Goal: Obtain resource: Download file/media

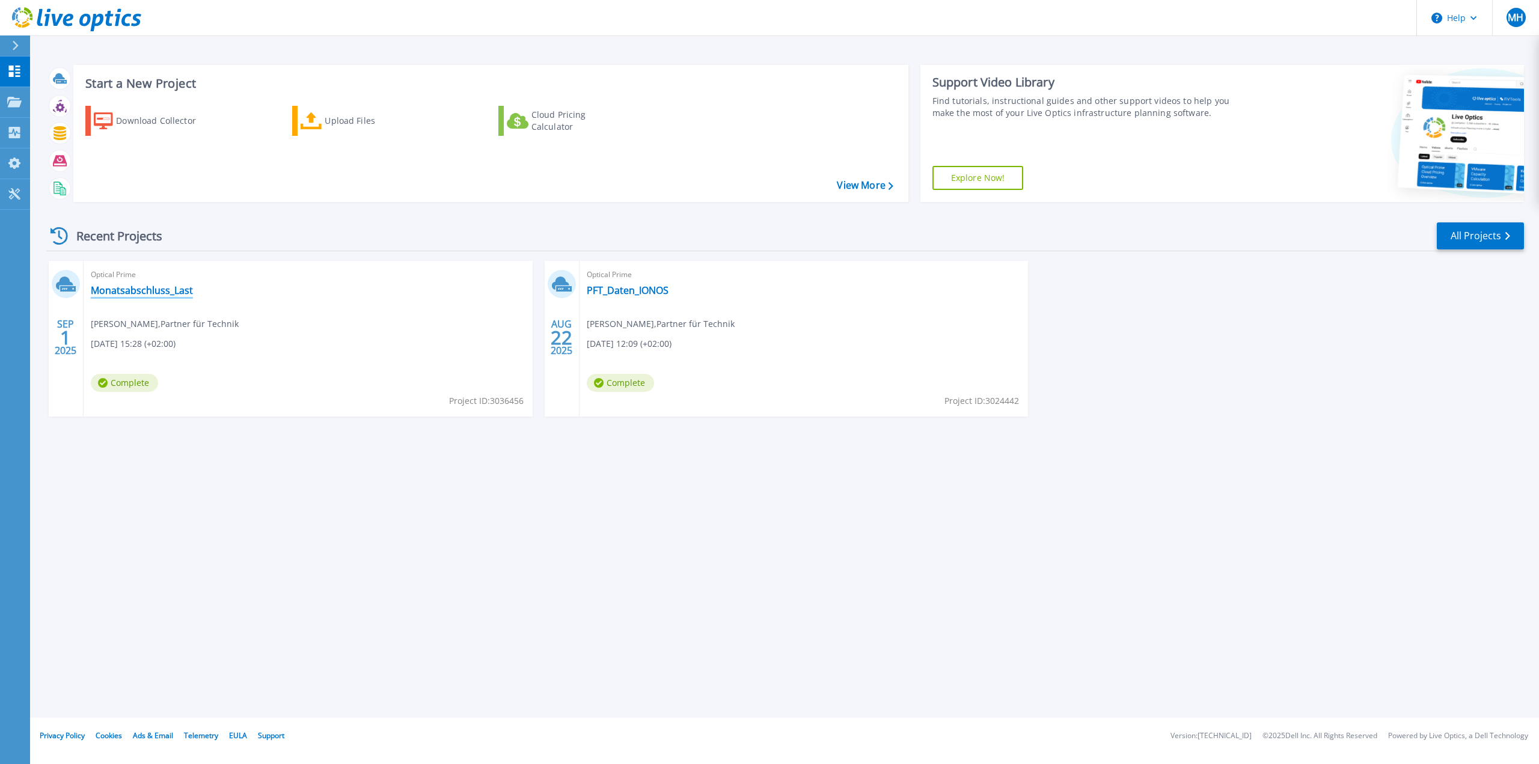
click at [148, 293] on link "Monatsabschluss_Last" at bounding box center [142, 290] width 102 height 12
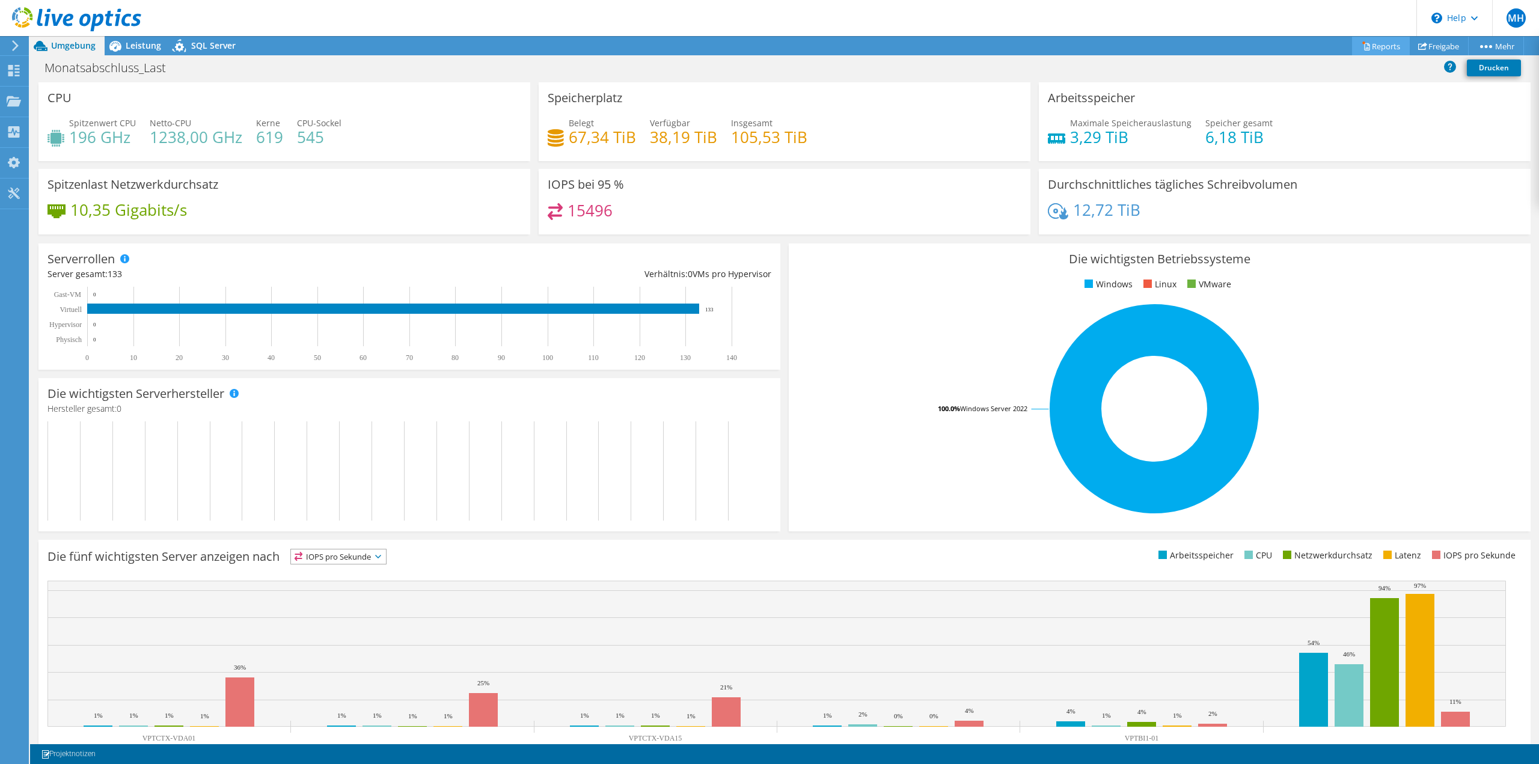
click at [1369, 44] on link "Reports" at bounding box center [1381, 46] width 58 height 19
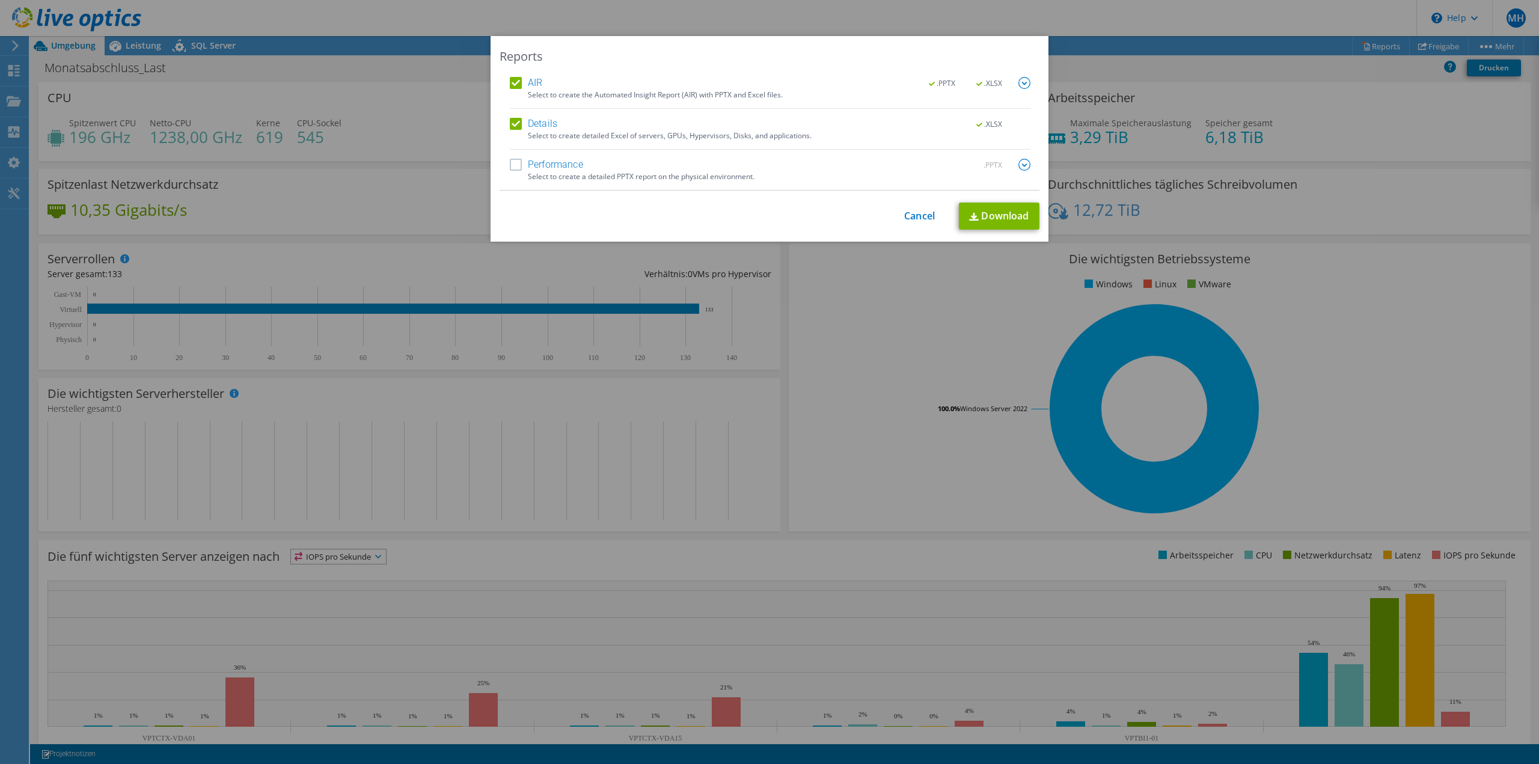
click at [513, 165] on label "Performance" at bounding box center [546, 165] width 73 height 12
click at [0, 0] on input "Performance" at bounding box center [0, 0] width 0 height 0
click at [1021, 87] on img at bounding box center [1024, 83] width 12 height 12
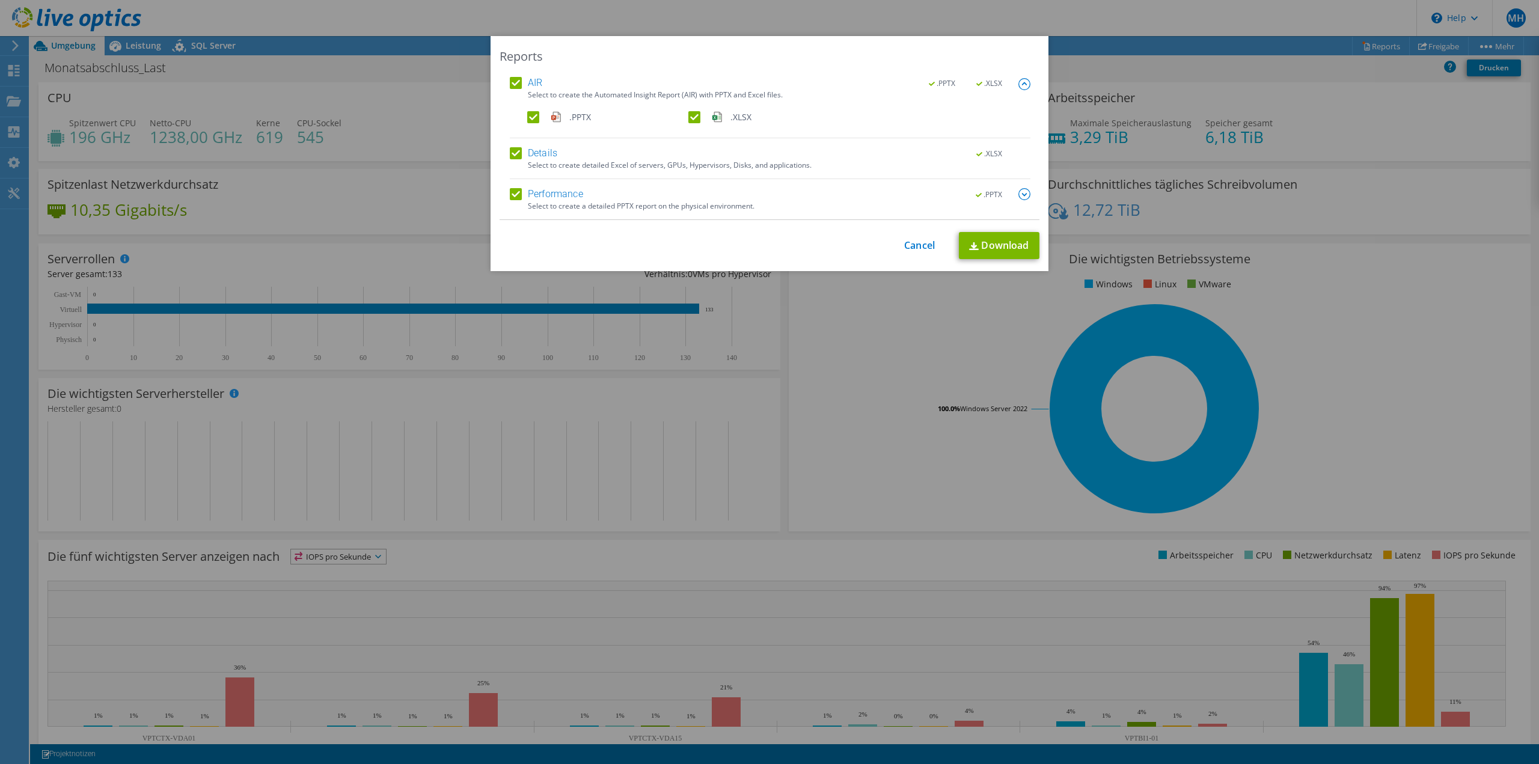
click at [1021, 87] on img at bounding box center [1024, 84] width 12 height 12
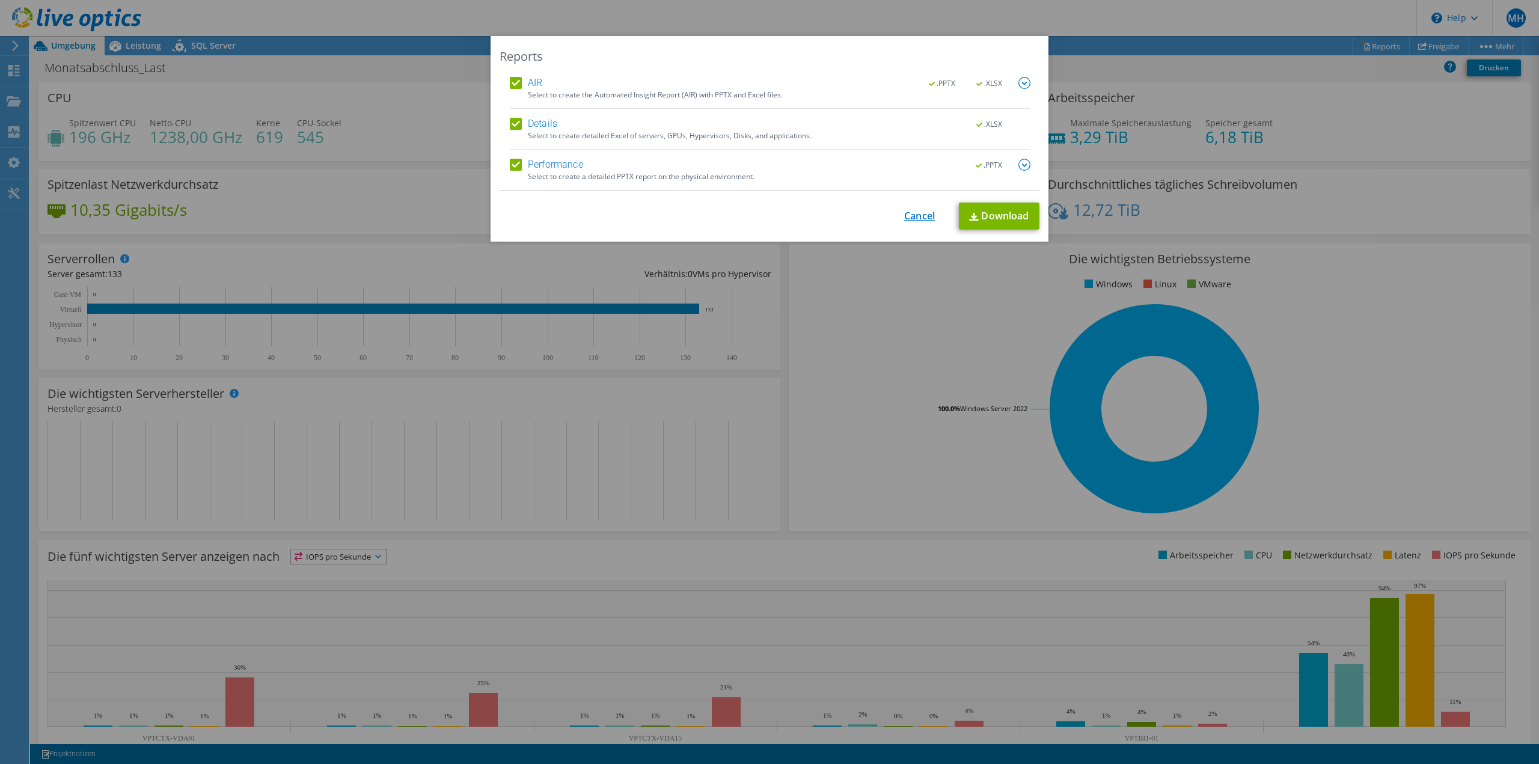
click at [906, 219] on link "Cancel" at bounding box center [919, 215] width 31 height 11
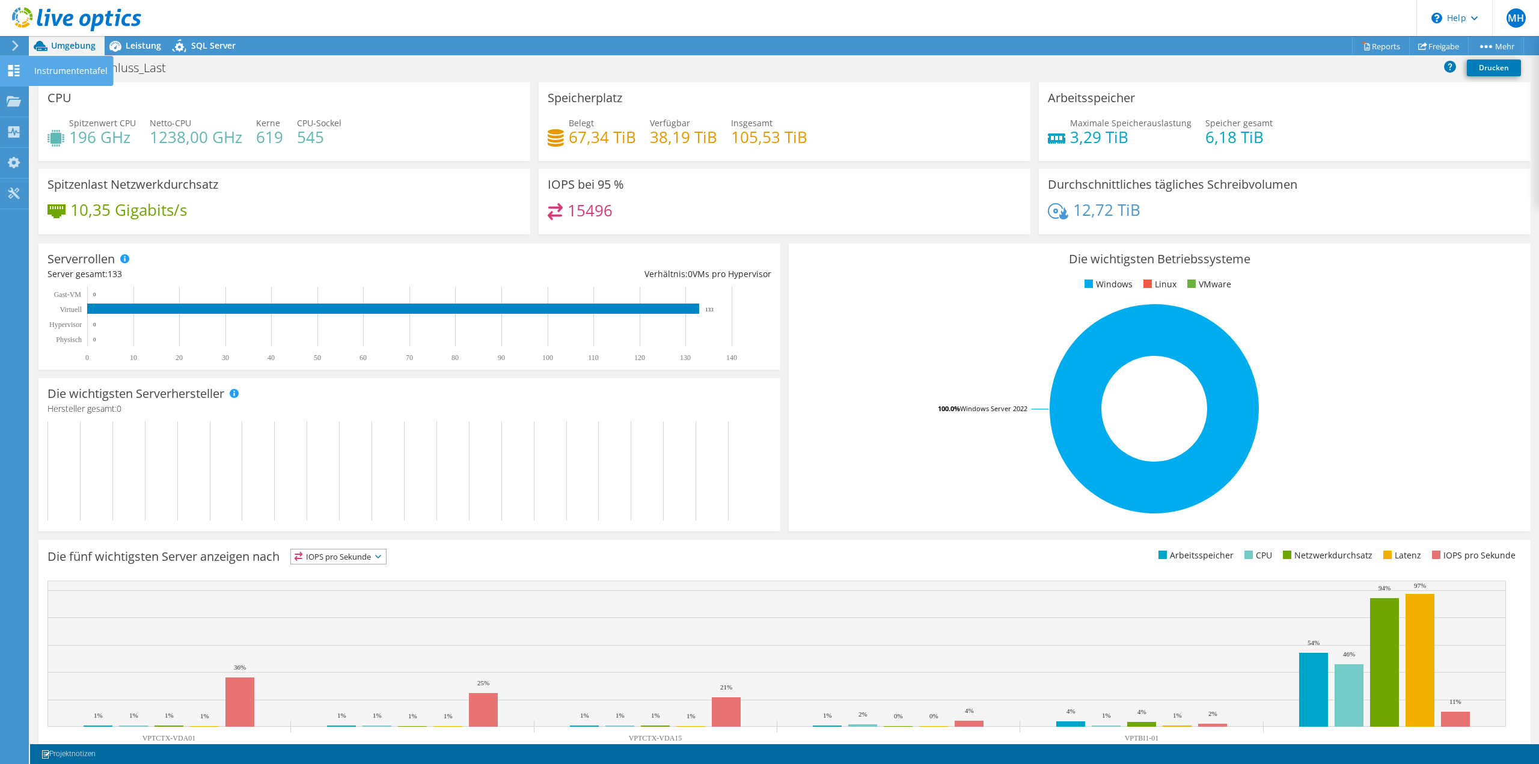
click at [13, 70] on icon at bounding box center [14, 70] width 14 height 11
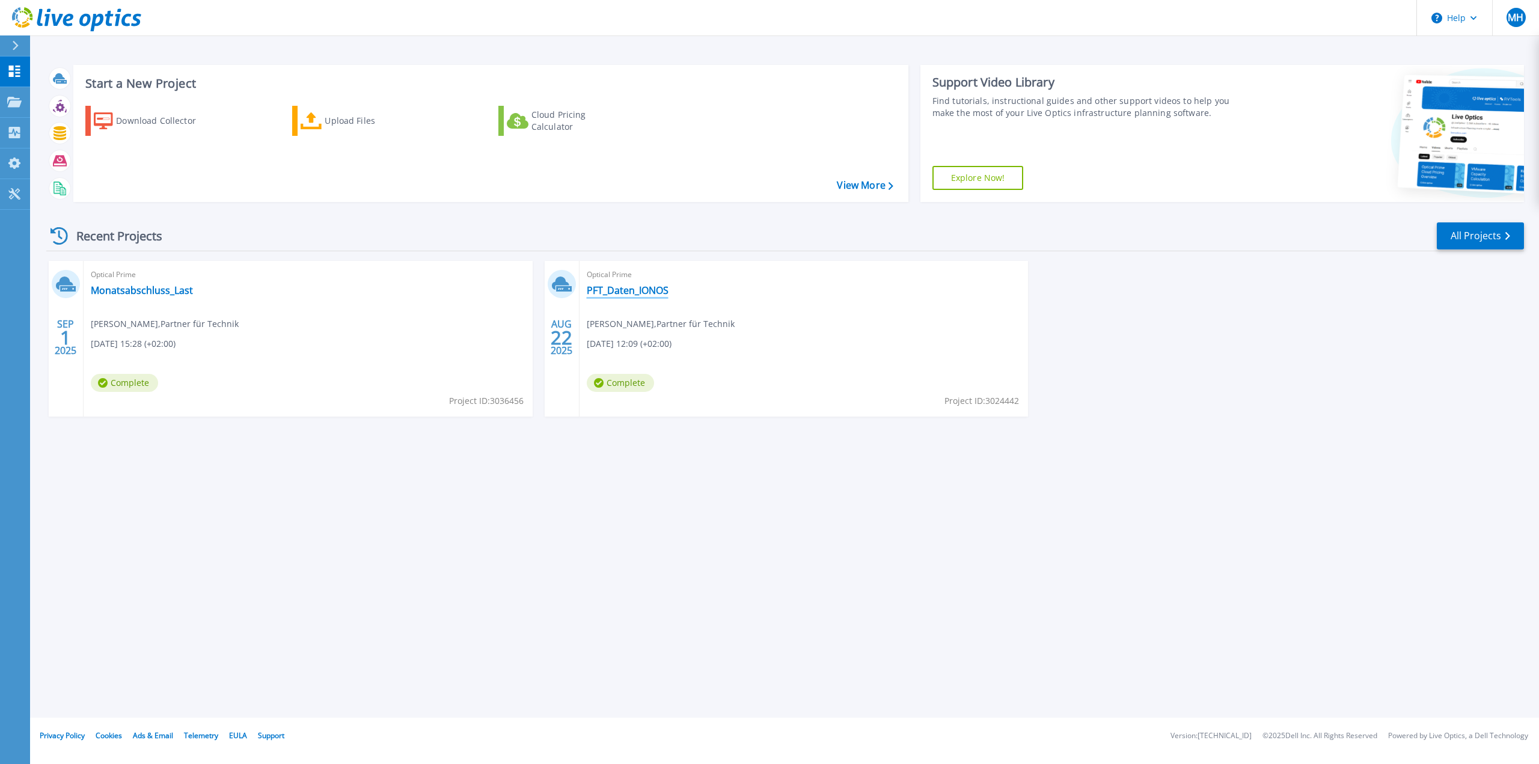
click at [613, 290] on link "PFT_Daten_IONOS" at bounding box center [628, 290] width 82 height 12
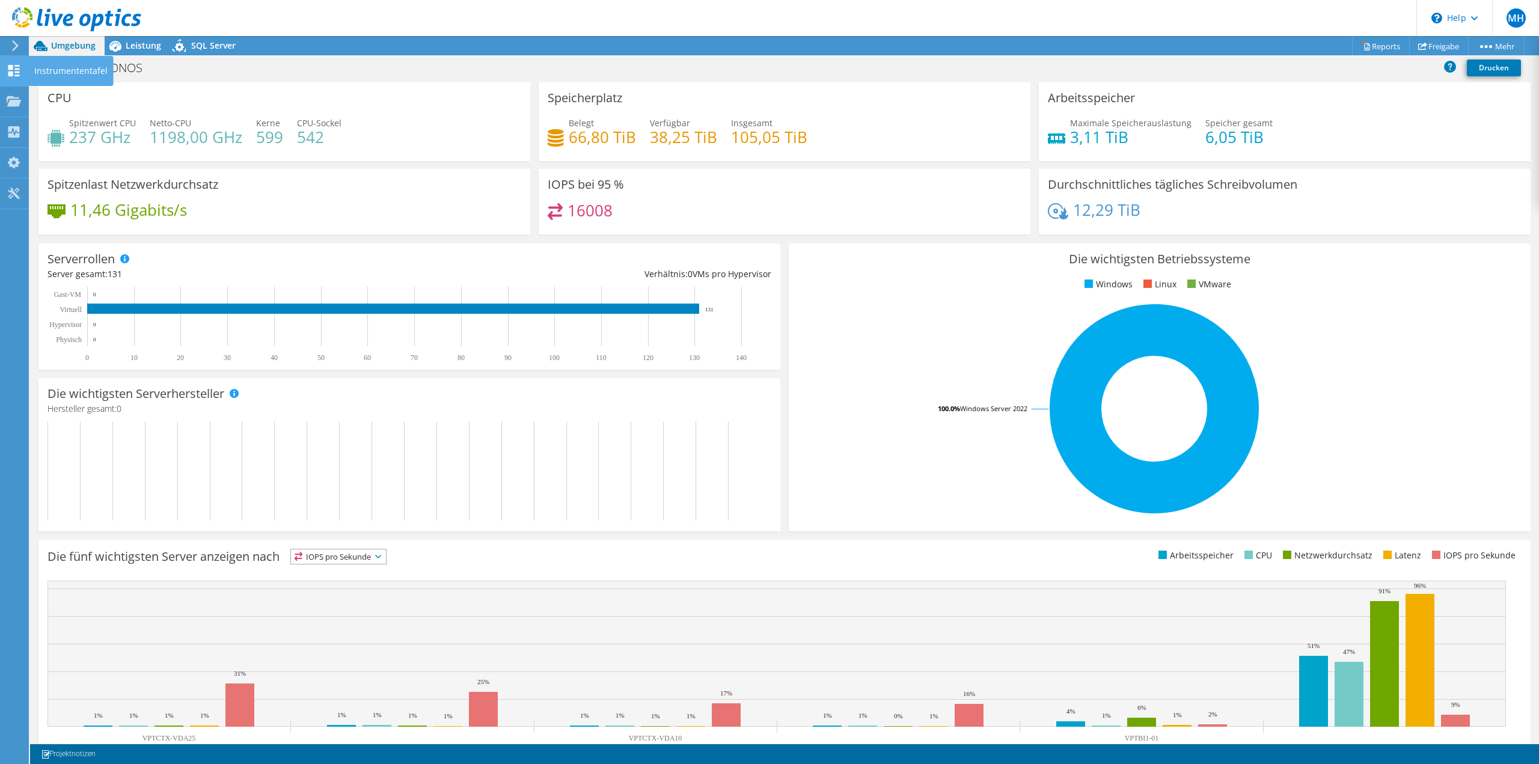
click at [12, 67] on use at bounding box center [13, 70] width 11 height 11
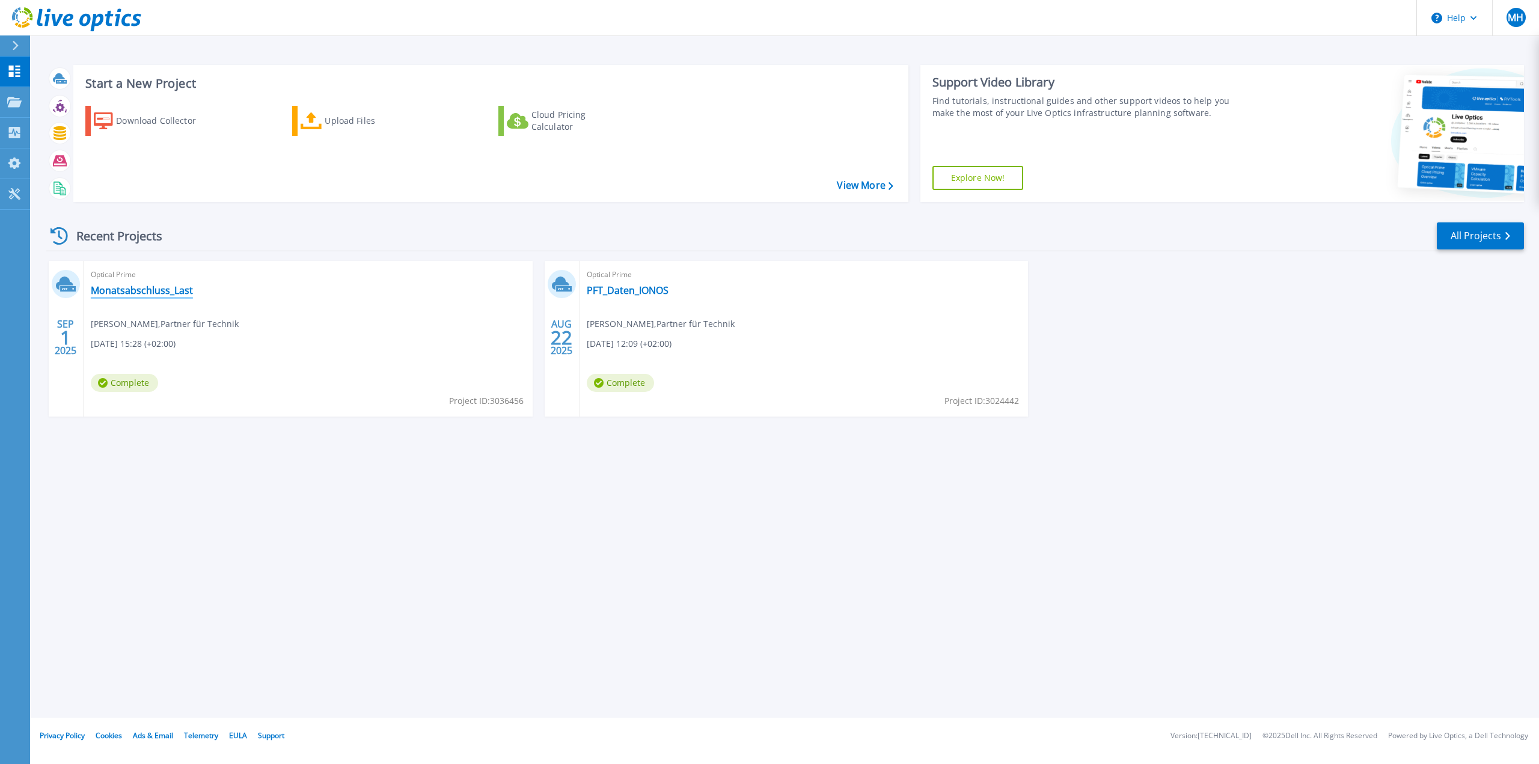
click at [129, 291] on link "Monatsabschluss_Last" at bounding box center [142, 290] width 102 height 12
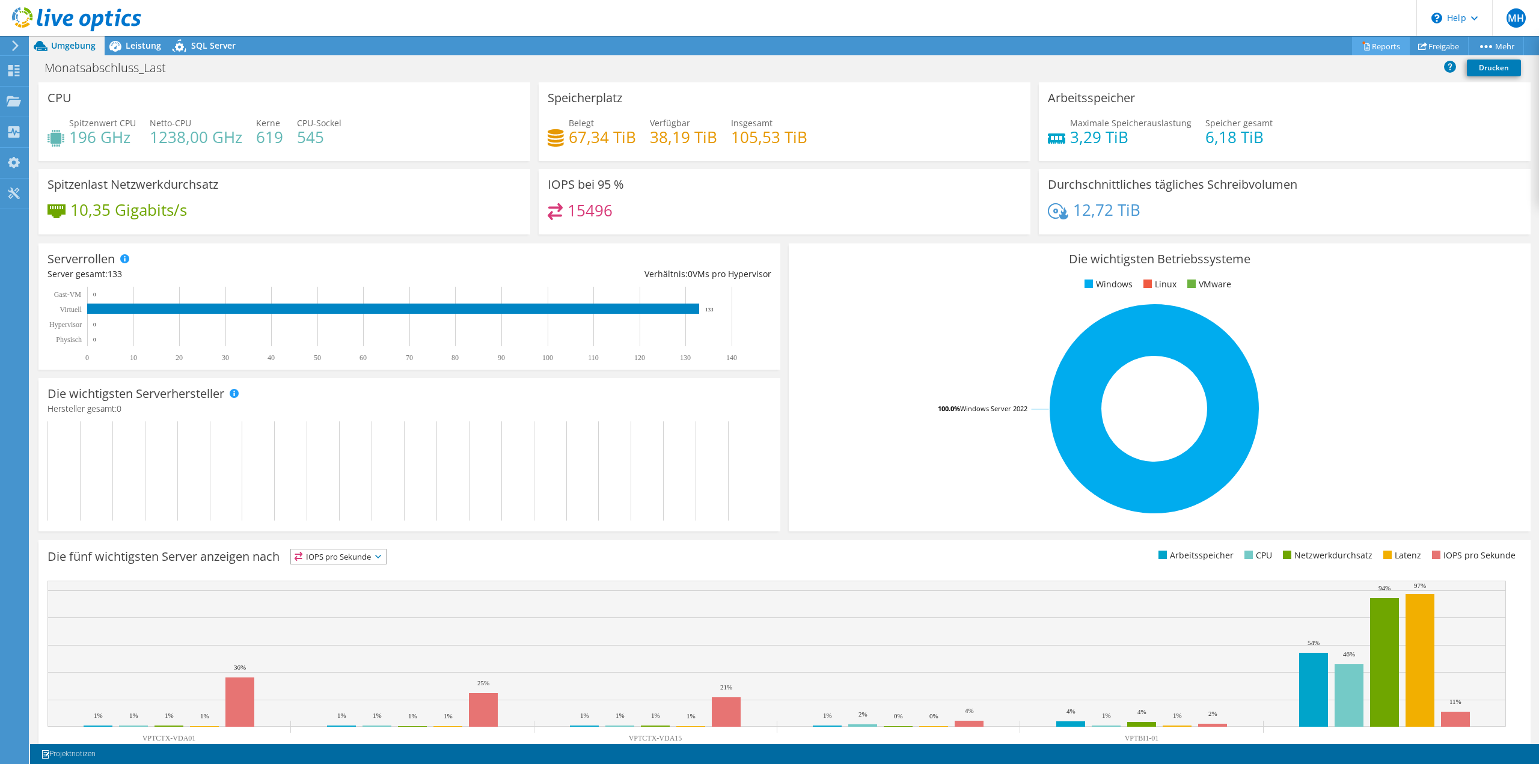
click at [1385, 49] on link "Reports" at bounding box center [1381, 46] width 58 height 19
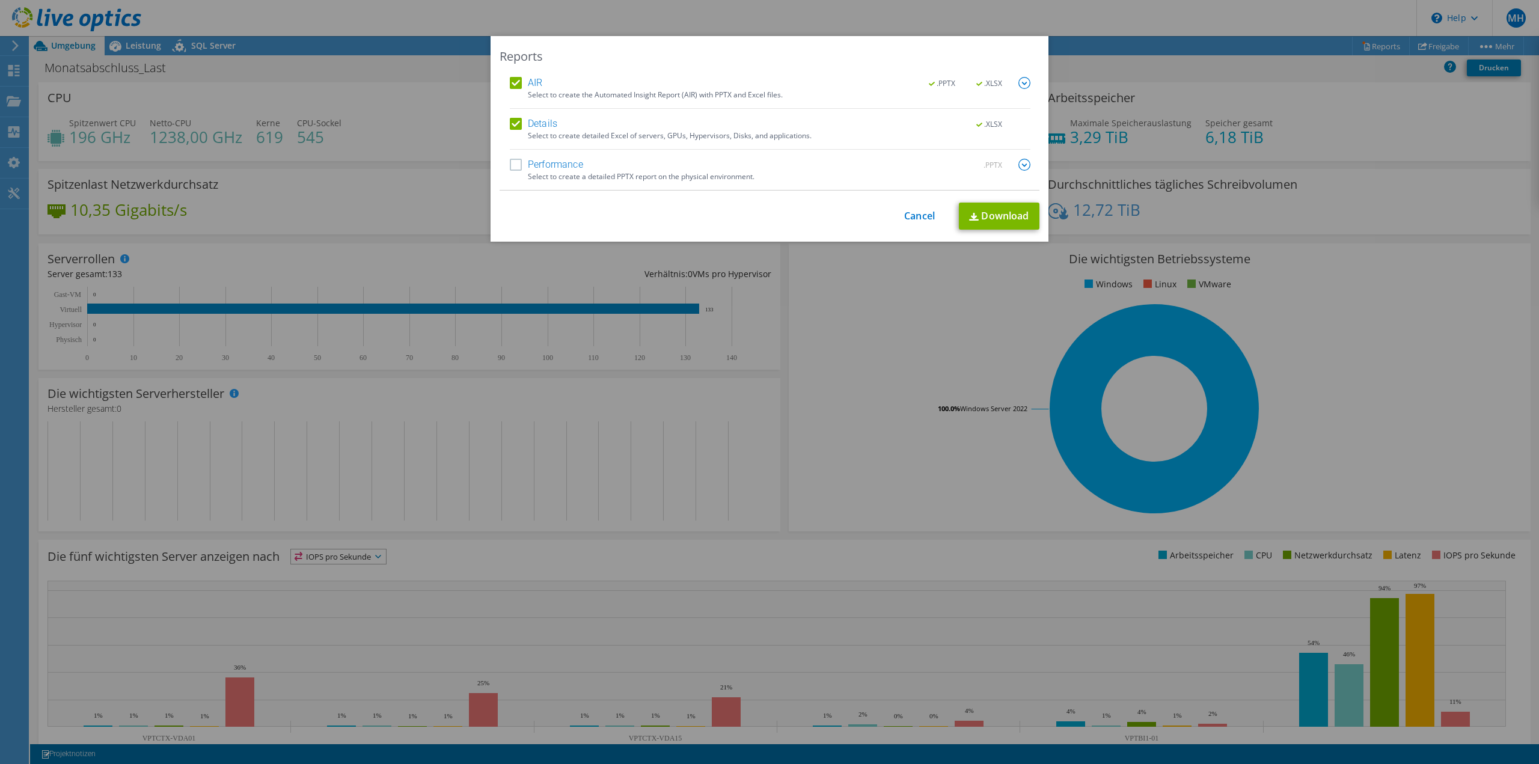
click at [511, 165] on label "Performance" at bounding box center [546, 165] width 73 height 12
click at [0, 0] on input "Performance" at bounding box center [0, 0] width 0 height 0
click at [1022, 162] on img at bounding box center [1024, 165] width 12 height 12
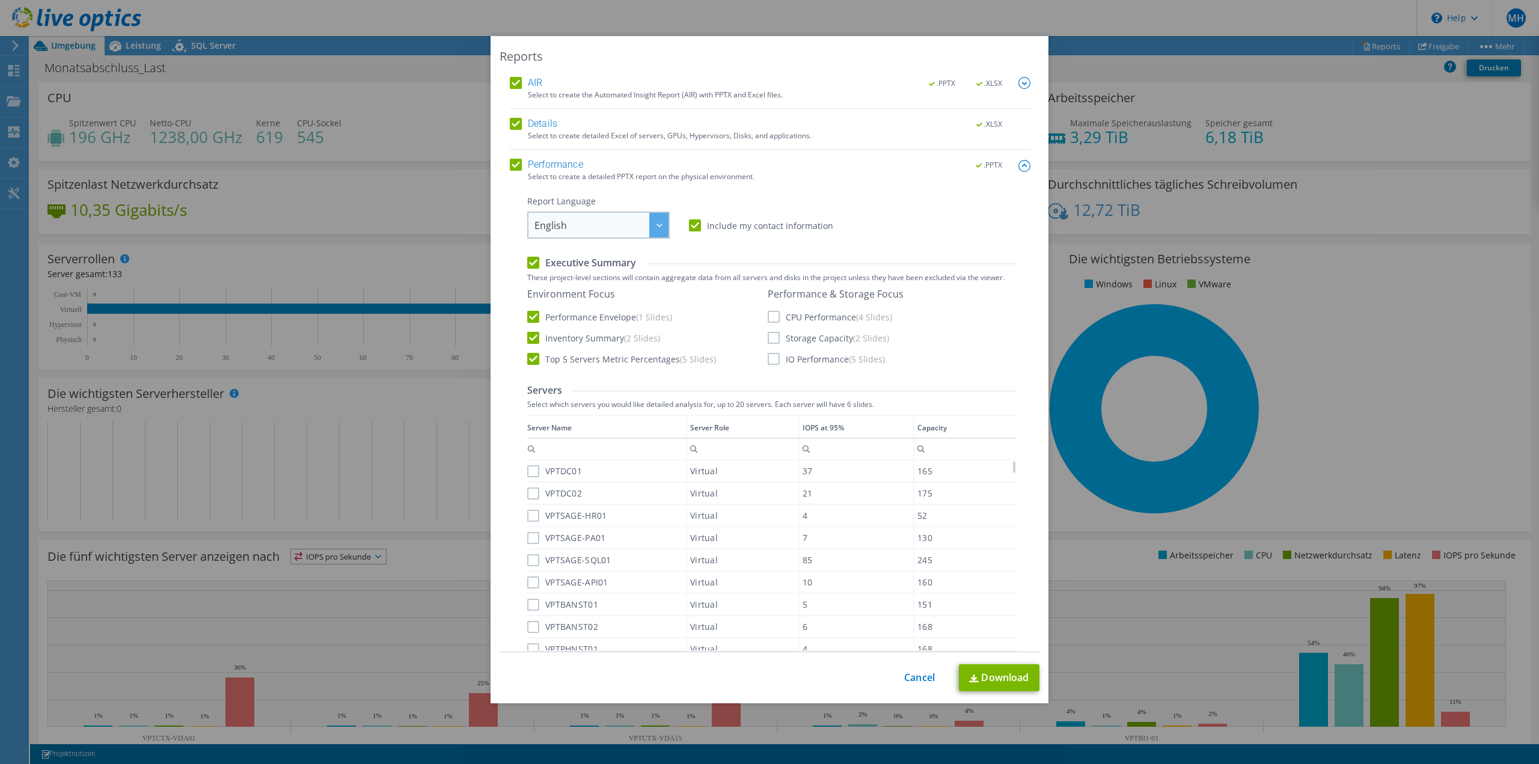
click at [590, 232] on span "English" at bounding box center [601, 225] width 134 height 25
click at [579, 269] on li "Deutsch" at bounding box center [598, 271] width 136 height 21
click at [768, 320] on label "CPU Performance (4 Slides)" at bounding box center [830, 317] width 124 height 12
click at [0, 0] on input "CPU Performance (4 Slides)" at bounding box center [0, 0] width 0 height 0
click at [768, 338] on label "Storage Capacity (2 Slides)" at bounding box center [828, 338] width 121 height 12
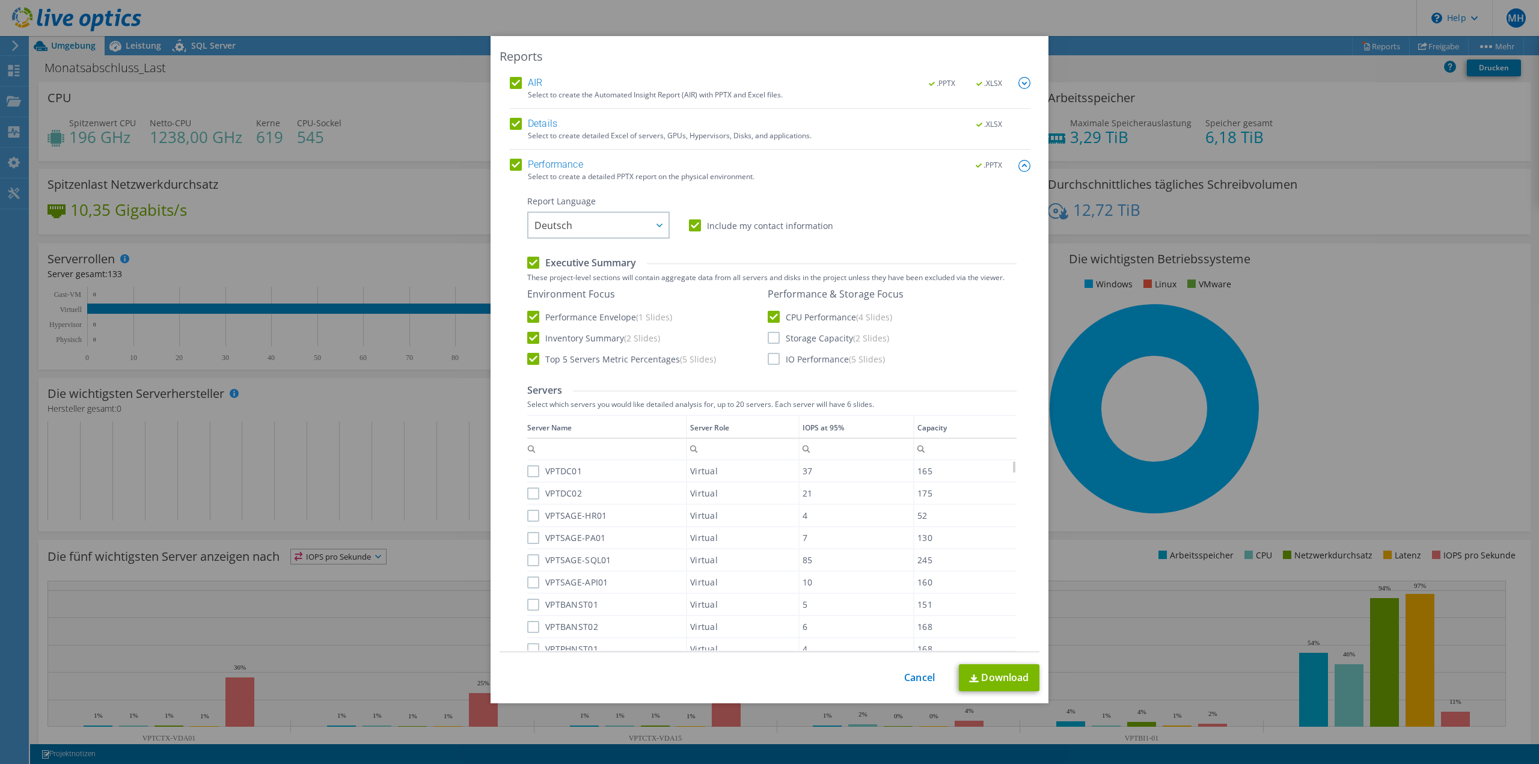
click at [0, 0] on input "Storage Capacity (2 Slides)" at bounding box center [0, 0] width 0 height 0
click at [768, 357] on label "IO Performance (5 Slides)" at bounding box center [826, 359] width 117 height 12
click at [0, 0] on input "IO Performance (5 Slides)" at bounding box center [0, 0] width 0 height 0
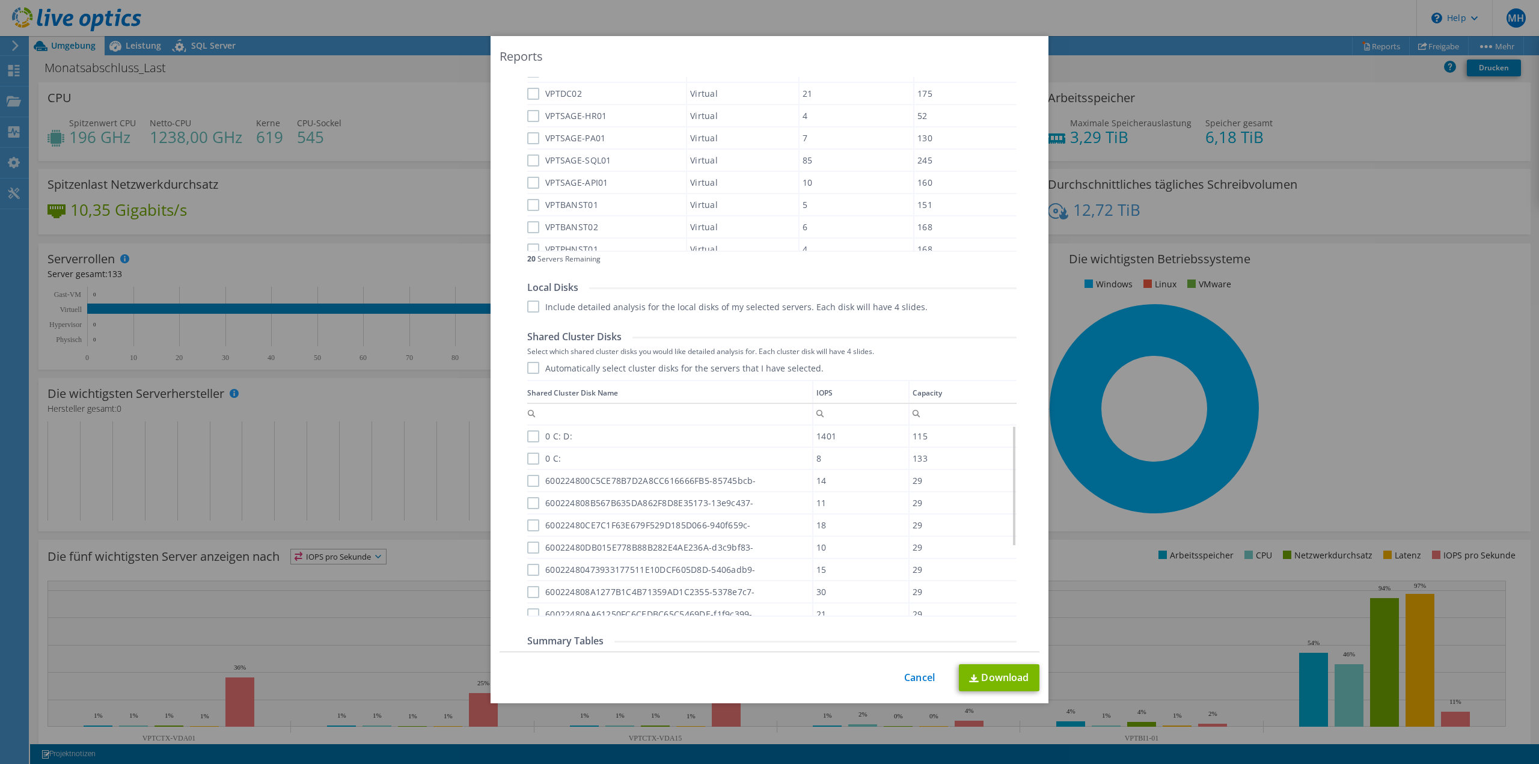
scroll to position [477, 0]
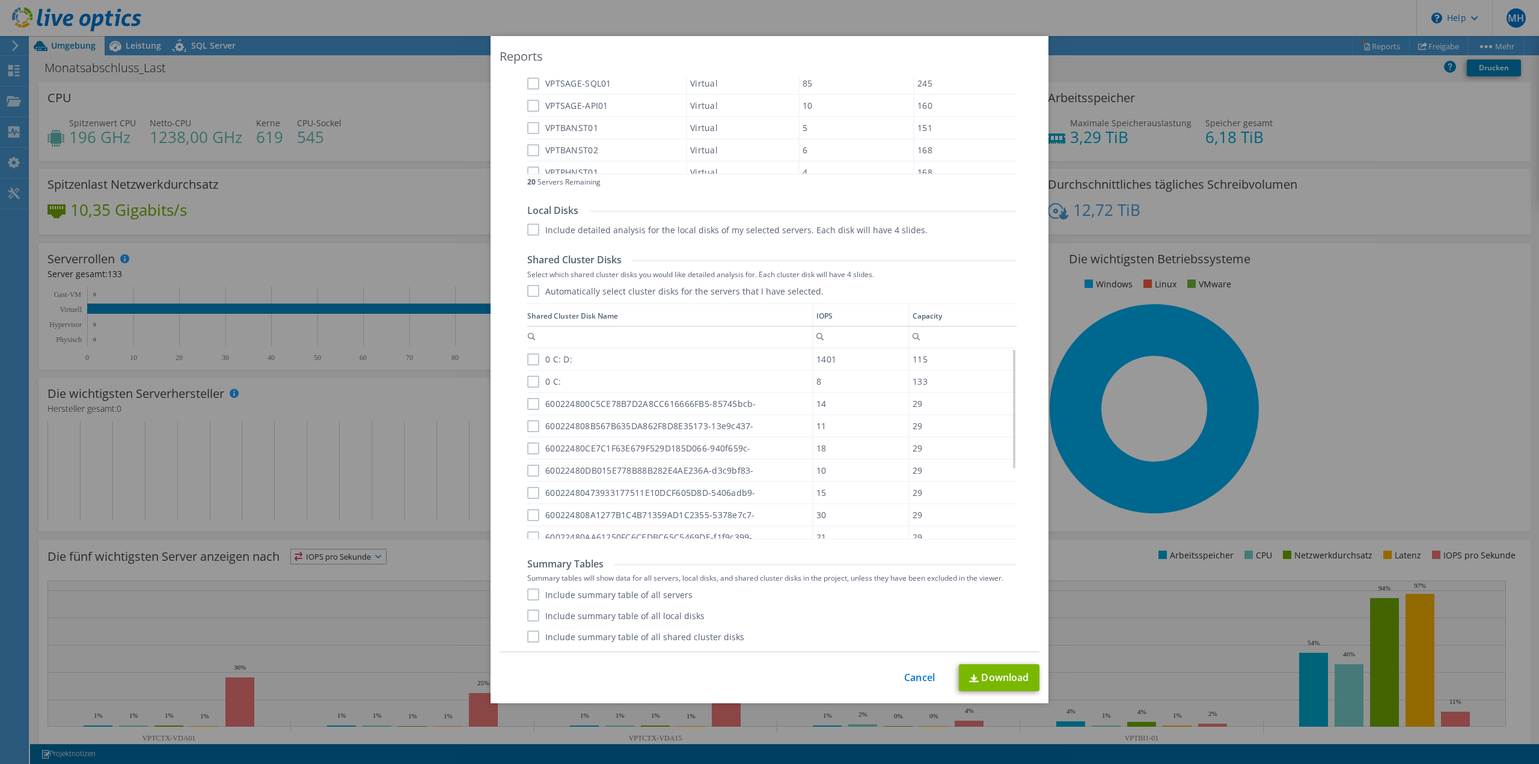
click at [531, 592] on label "Include summary table of all servers" at bounding box center [609, 594] width 165 height 12
click at [0, 0] on input "Include summary table of all servers" at bounding box center [0, 0] width 0 height 0
click at [534, 615] on label "Include summary table of all local disks" at bounding box center [615, 615] width 177 height 12
click at [0, 0] on input "Include summary table of all local disks" at bounding box center [0, 0] width 0 height 0
click at [527, 636] on label "Include summary table of all shared cluster disks" at bounding box center [635, 636] width 217 height 12
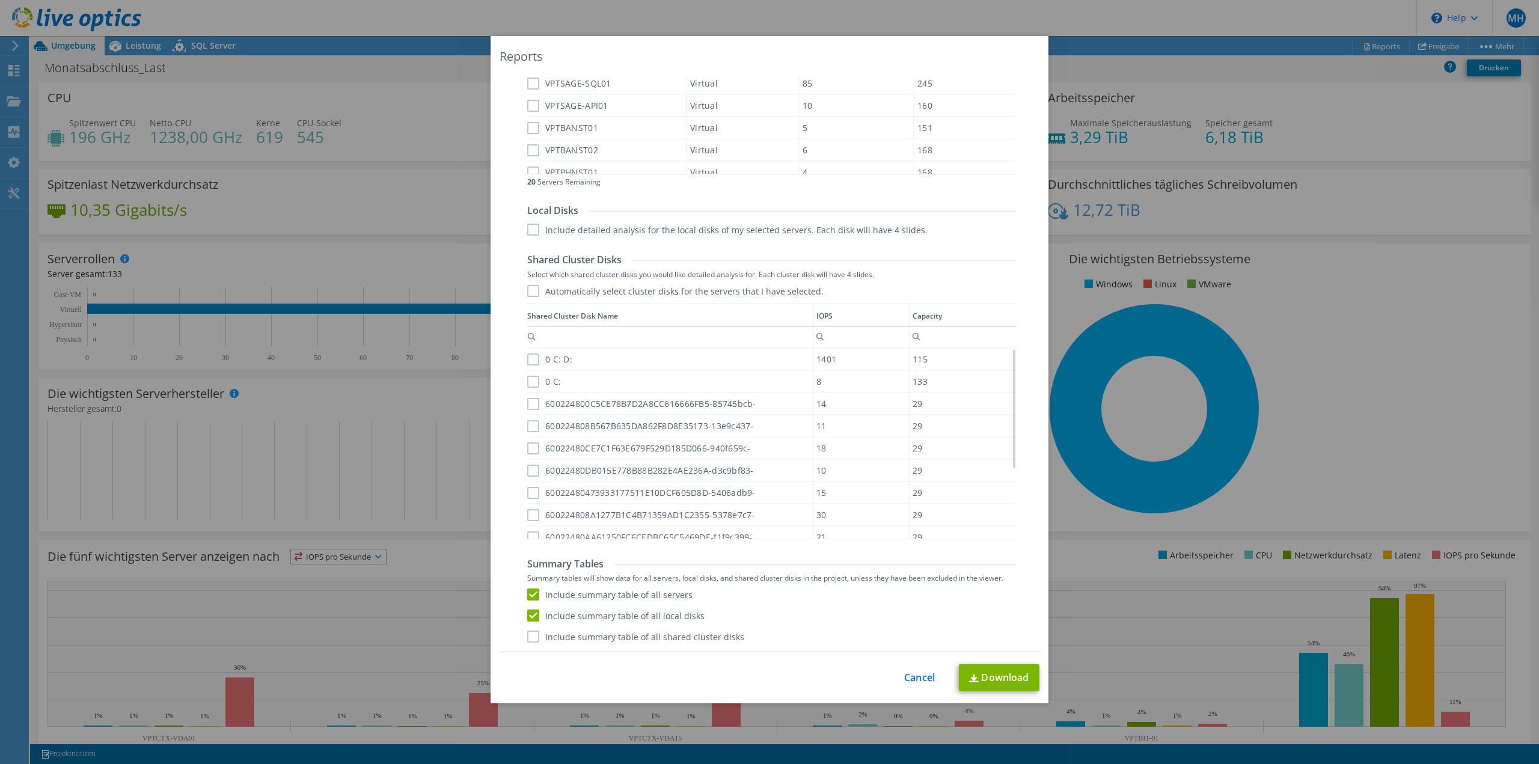
click at [0, 0] on input "Include summary table of all shared cluster disks" at bounding box center [0, 0] width 0 height 0
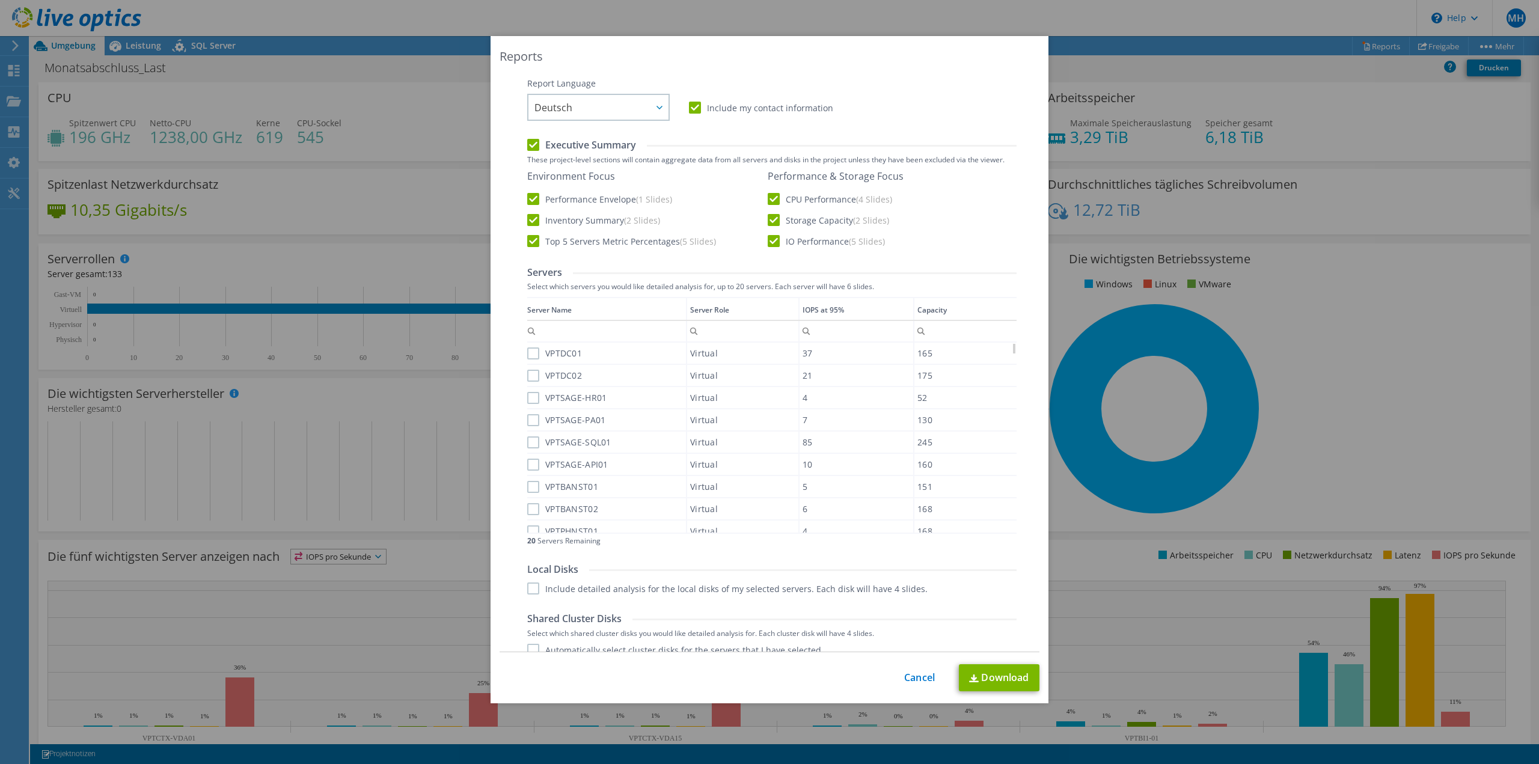
scroll to position [120, 0]
click at [527, 350] on label "VPTDC01" at bounding box center [554, 351] width 55 height 12
click at [0, 0] on input "VPTDC01" at bounding box center [0, 0] width 0 height 0
click at [527, 371] on label "VPTDC02" at bounding box center [554, 373] width 55 height 12
click at [0, 0] on input "VPTDC02" at bounding box center [0, 0] width 0 height 0
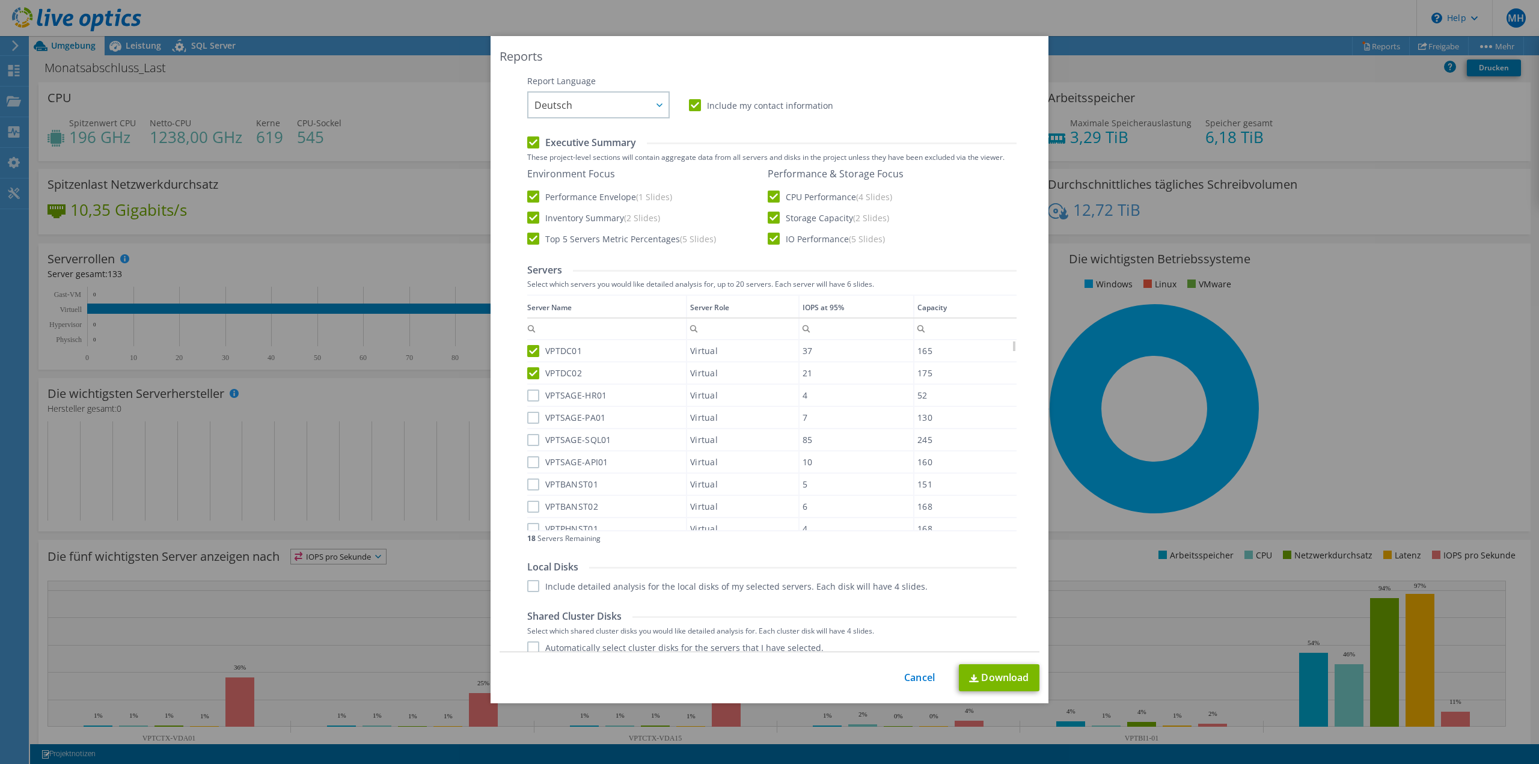
click at [527, 399] on label "VPTSAGE-HR01" at bounding box center [566, 395] width 79 height 12
click at [0, 0] on input "VPTSAGE-HR01" at bounding box center [0, 0] width 0 height 0
click at [528, 424] on div "VPTSAGE-PA01" at bounding box center [606, 417] width 159 height 21
click at [528, 419] on label "VPTSAGE-PA01" at bounding box center [566, 418] width 78 height 12
click at [0, 0] on input "VPTSAGE-PA01" at bounding box center [0, 0] width 0 height 0
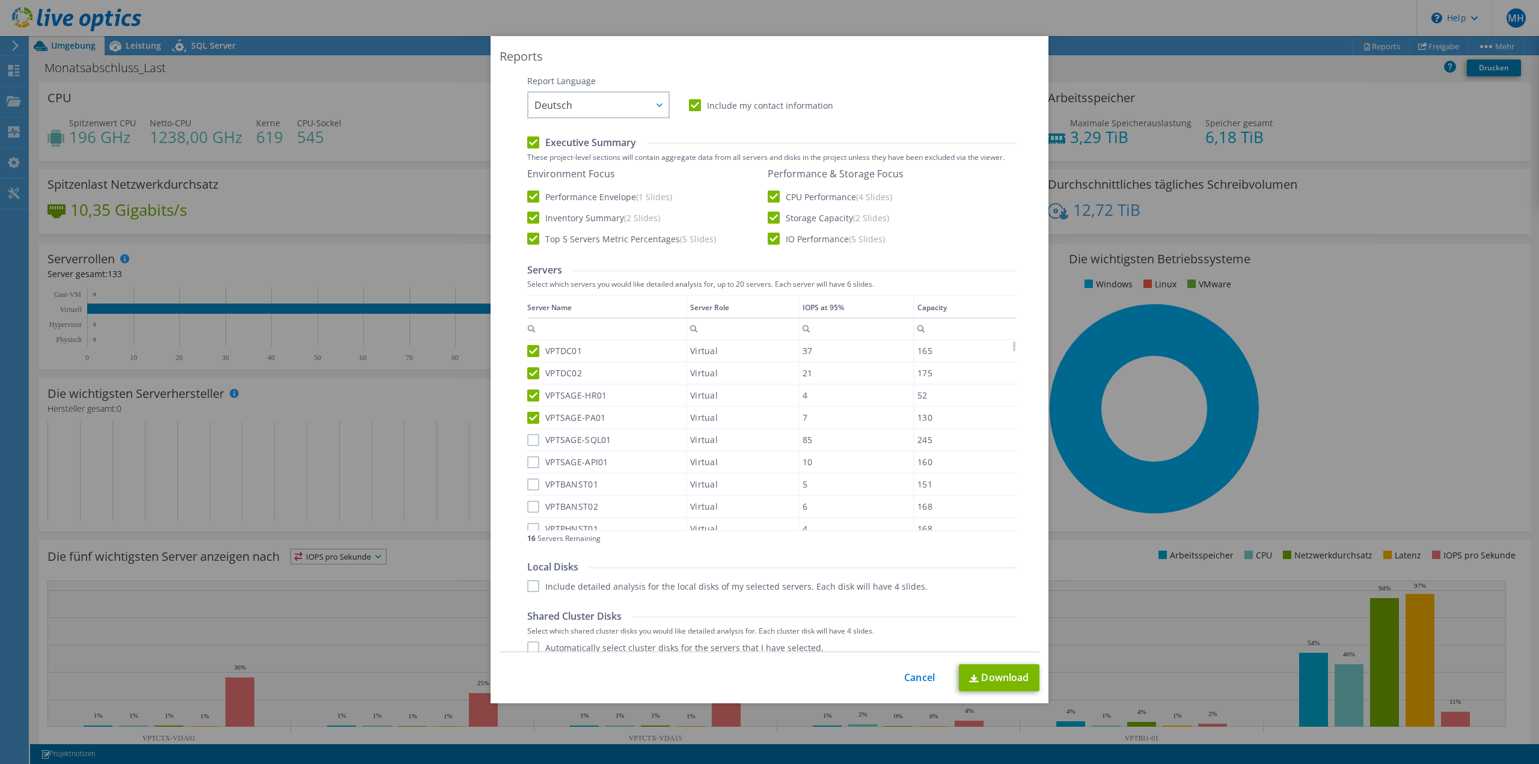
click at [528, 439] on label "VPTSAGE-SQL01" at bounding box center [569, 440] width 84 height 12
click at [0, 0] on input "VPTSAGE-SQL01" at bounding box center [0, 0] width 0 height 0
click at [529, 457] on label "VPTSAGE-API01" at bounding box center [567, 462] width 81 height 12
click at [0, 0] on input "VPTSAGE-API01" at bounding box center [0, 0] width 0 height 0
click at [534, 487] on label "VPTBANST01" at bounding box center [562, 484] width 71 height 12
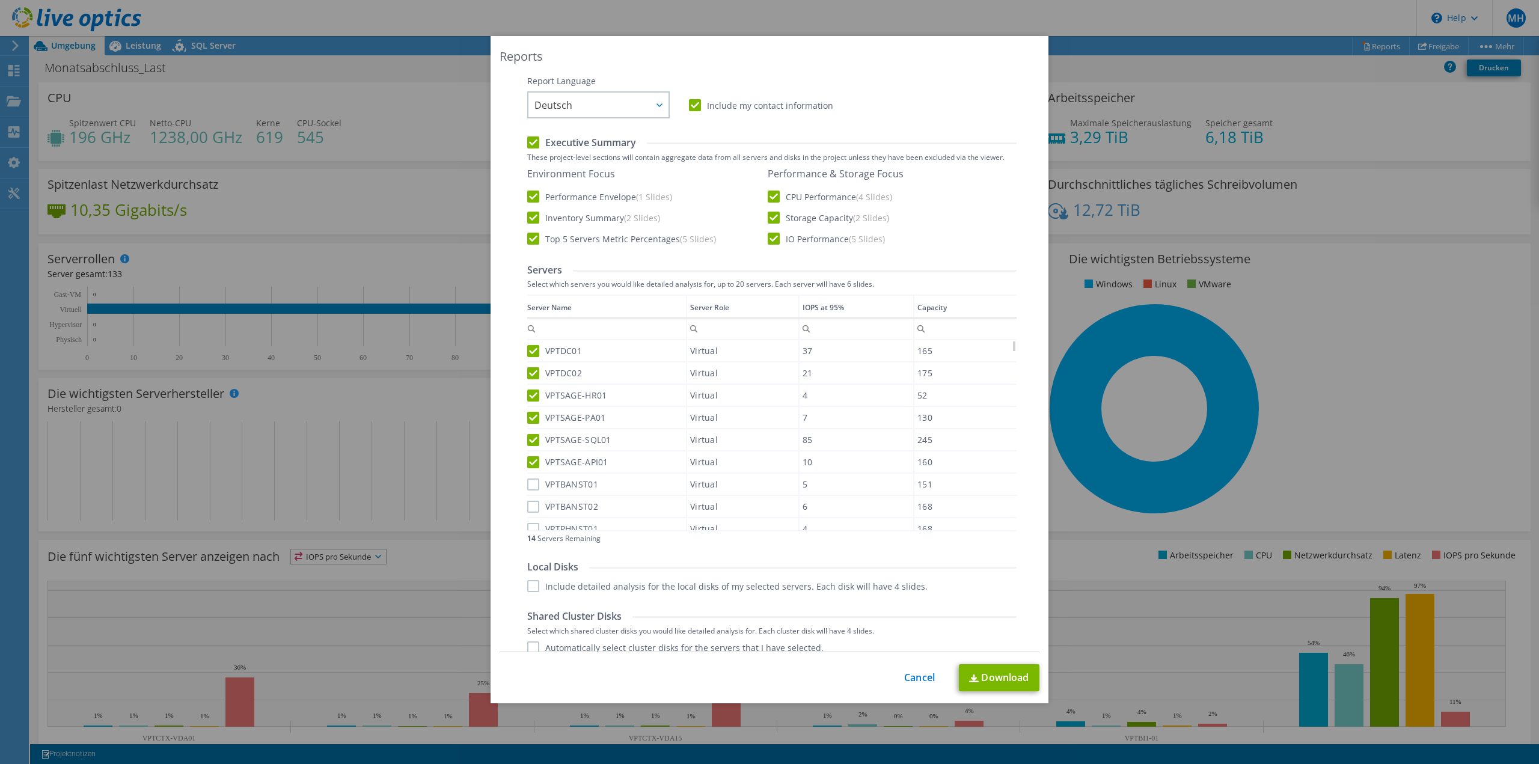
click at [0, 0] on input "VPTBANST01" at bounding box center [0, 0] width 0 height 0
click at [529, 510] on label "VPTBANST02" at bounding box center [562, 507] width 71 height 12
click at [0, 0] on input "VPTBANST02" at bounding box center [0, 0] width 0 height 0
click at [530, 524] on label "VPTPHNST01" at bounding box center [562, 529] width 71 height 12
click at [0, 0] on input "VPTPHNST01" at bounding box center [0, 0] width 0 height 0
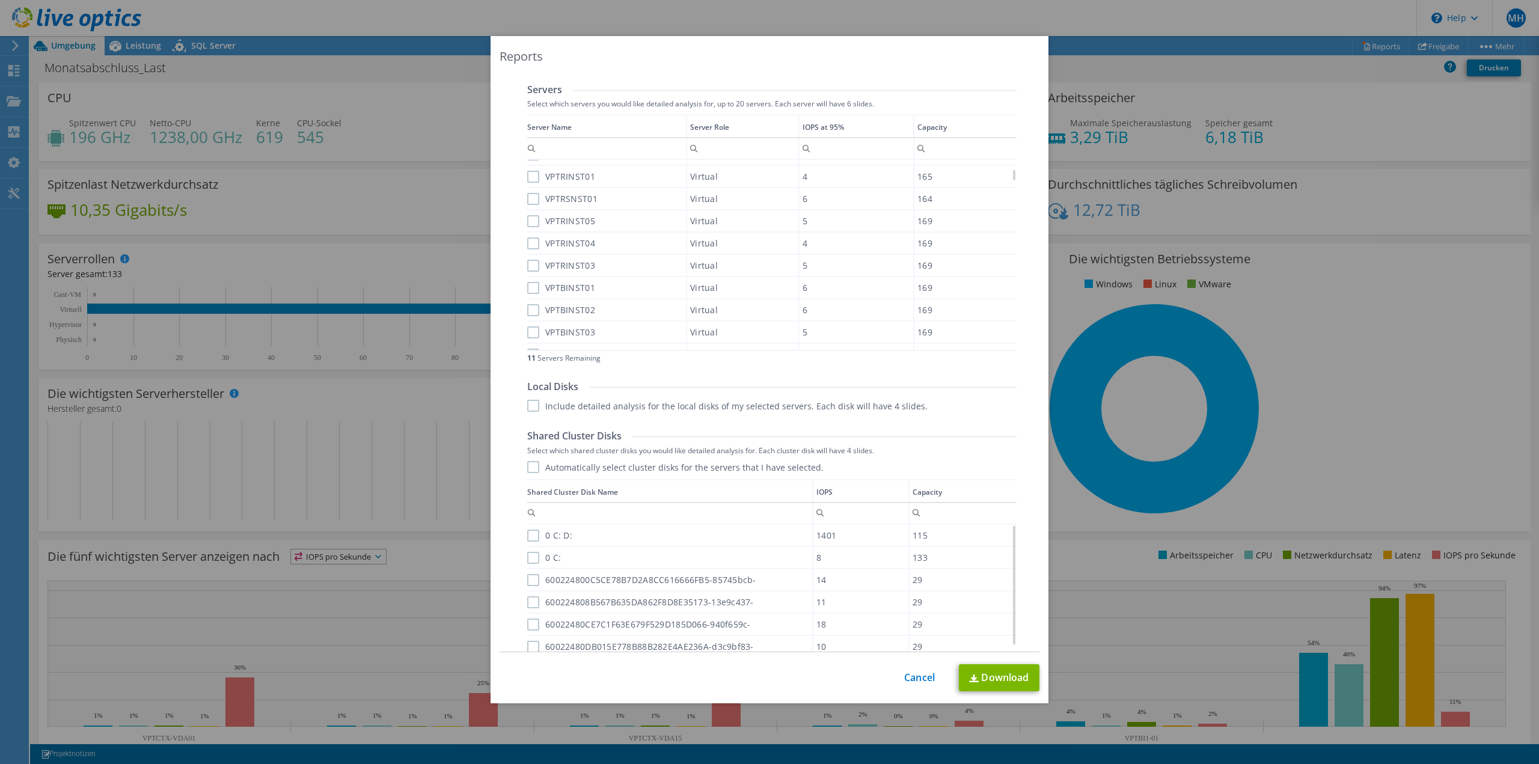
scroll to position [240, 0]
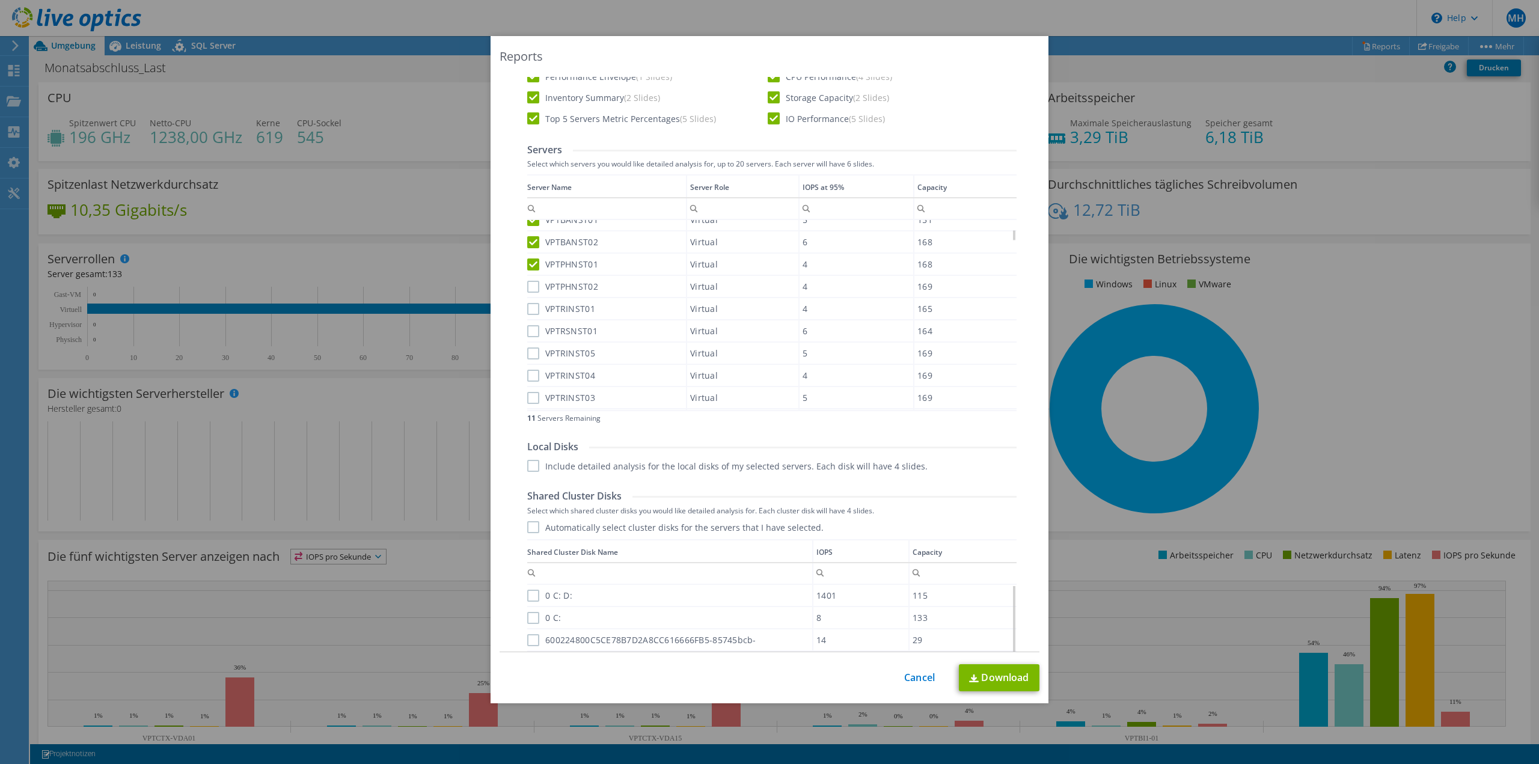
click at [533, 287] on label "VPTPHNST02" at bounding box center [562, 287] width 71 height 12
click at [0, 0] on input "VPTPHNST02" at bounding box center [0, 0] width 0 height 0
click at [528, 305] on label "VPTRINST01" at bounding box center [561, 309] width 68 height 12
click at [0, 0] on input "VPTRINST01" at bounding box center [0, 0] width 0 height 0
click at [531, 328] on label "VPTRSNST01" at bounding box center [562, 331] width 70 height 12
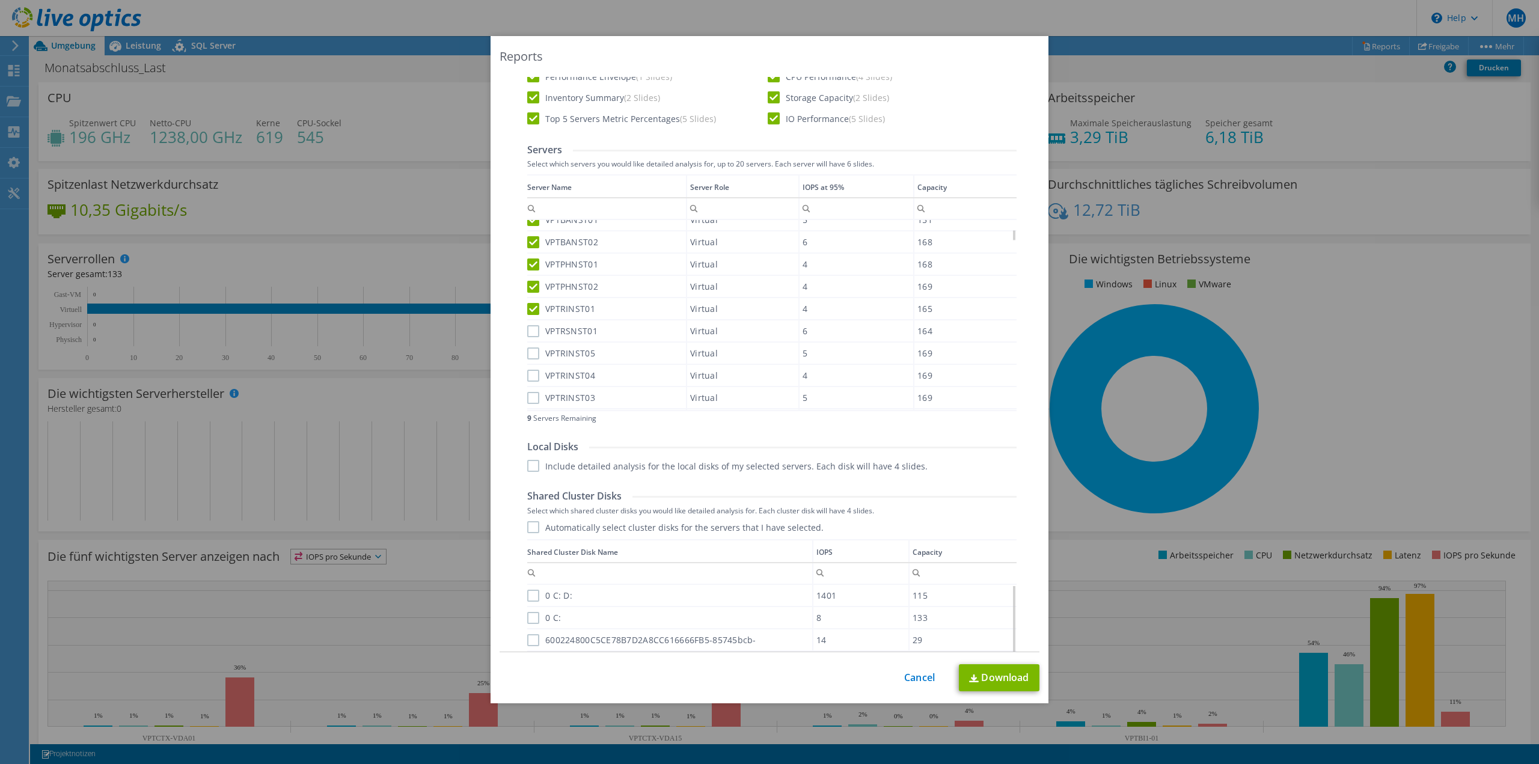
click at [0, 0] on input "VPTRSNST01" at bounding box center [0, 0] width 0 height 0
click at [530, 352] on label "VPTRINST05" at bounding box center [561, 353] width 68 height 12
click at [0, 0] on input "VPTRINST05" at bounding box center [0, 0] width 0 height 0
click at [528, 373] on label "VPTRINST04" at bounding box center [561, 376] width 68 height 12
click at [0, 0] on input "VPTRINST04" at bounding box center [0, 0] width 0 height 0
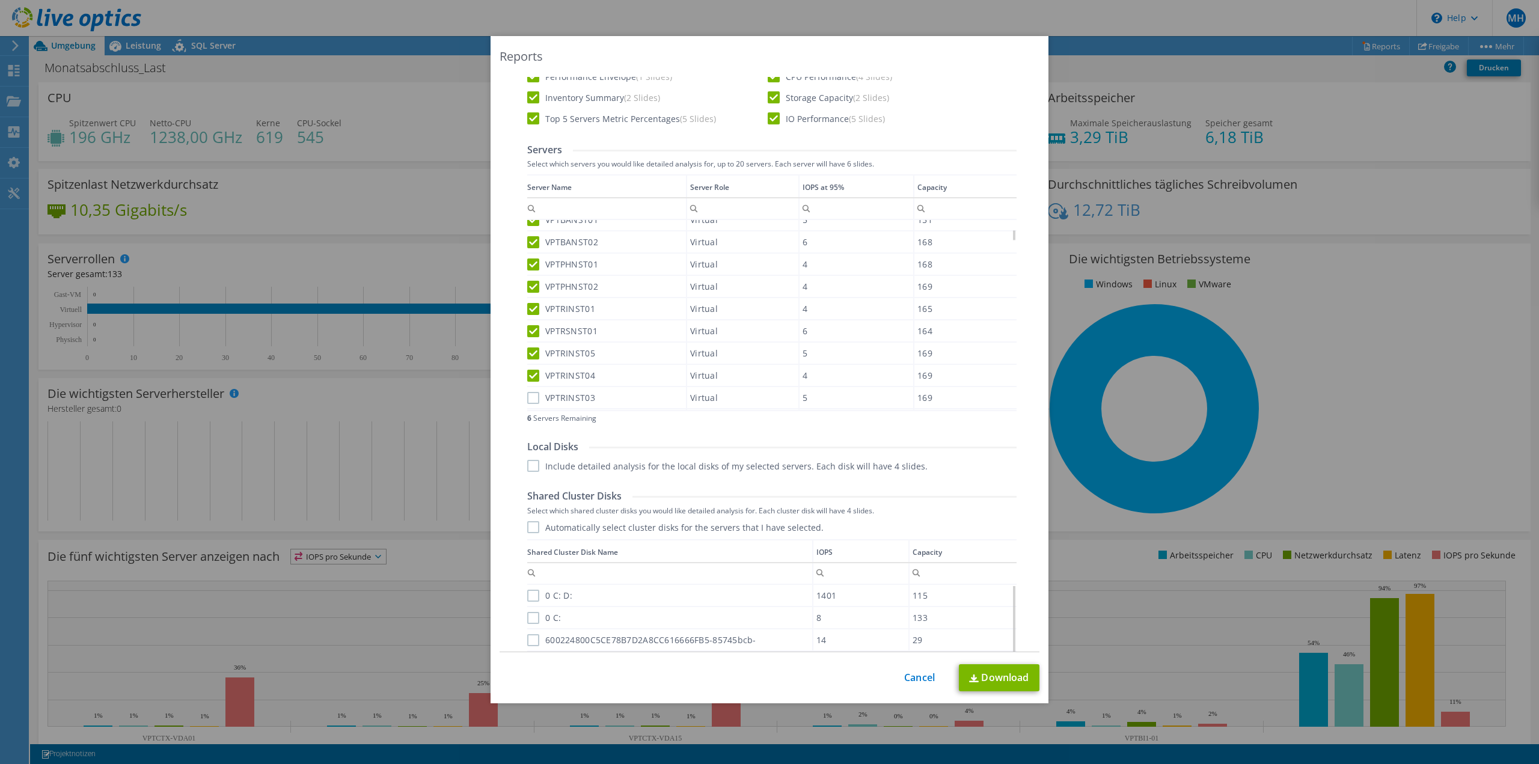
click at [527, 394] on label "VPTRINST03" at bounding box center [561, 398] width 68 height 12
click at [0, 0] on input "VPTRINST03" at bounding box center [0, 0] width 0 height 0
drag, startPoint x: 1011, startPoint y: 235, endPoint x: 1025, endPoint y: 428, distance: 193.4
click at [1025, 428] on body "MH Endbenutzer Marcel Hofmann Marcel.Hofmann@partnerfuertechnik.de Partner für …" at bounding box center [769, 382] width 1539 height 764
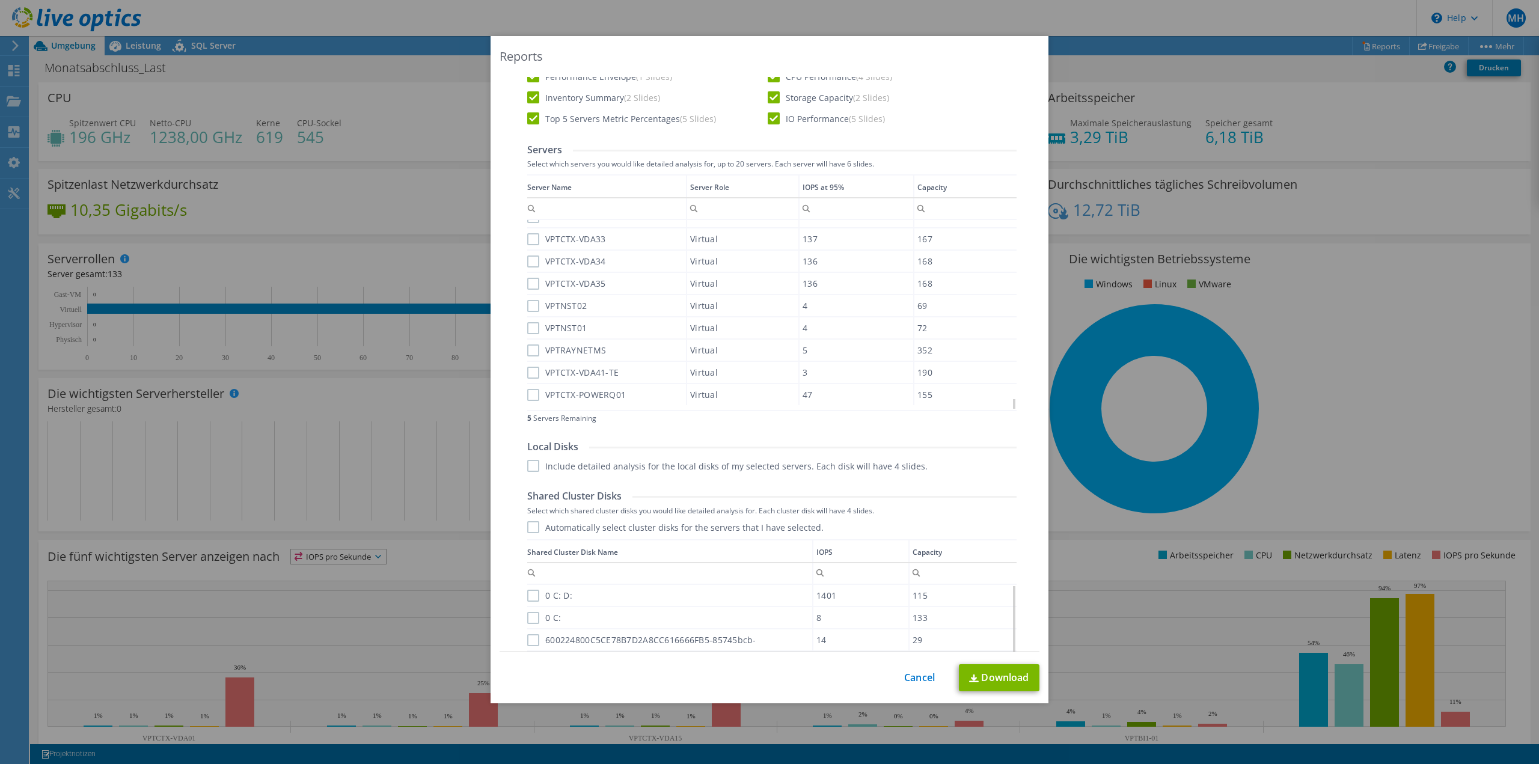
click at [529, 395] on label "VPTCTX-POWERQ01" at bounding box center [576, 395] width 99 height 12
click at [0, 0] on input "VPTCTX-POWERQ01" at bounding box center [0, 0] width 0 height 0
click at [531, 370] on label "VPTCTX-VDA41-TE" at bounding box center [572, 373] width 91 height 12
click at [0, 0] on input "VPTCTX-VDA41-TE" at bounding box center [0, 0] width 0 height 0
click at [533, 351] on label "VPTRAYNETMS" at bounding box center [566, 350] width 79 height 12
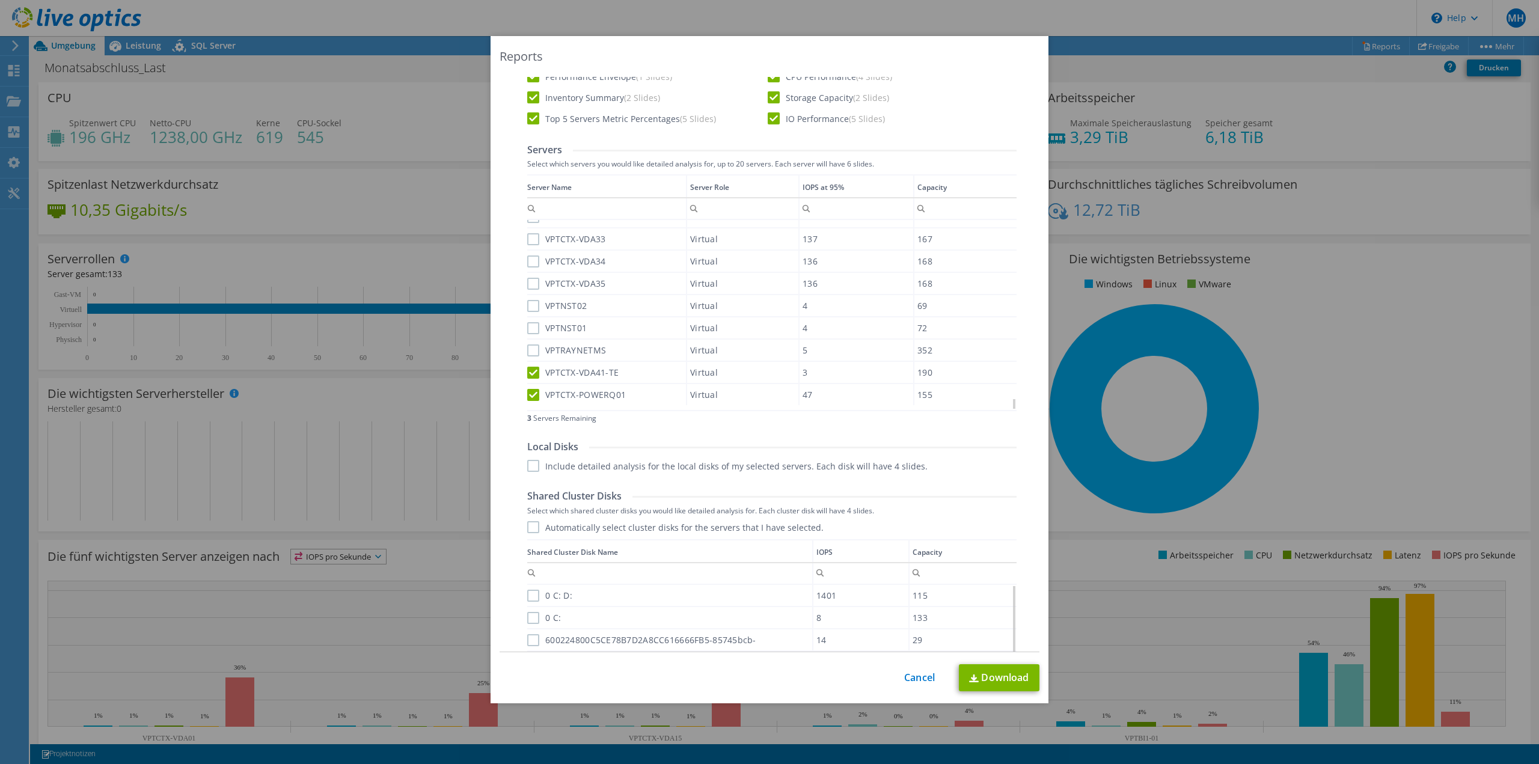
click at [0, 0] on input "VPTRAYNETMS" at bounding box center [0, 0] width 0 height 0
click at [534, 328] on label "VPTNST01" at bounding box center [557, 328] width 60 height 12
click at [0, 0] on input "VPTNST01" at bounding box center [0, 0] width 0 height 0
click at [532, 308] on label "VPTNST02" at bounding box center [557, 306] width 60 height 12
click at [0, 0] on input "VPTNST02" at bounding box center [0, 0] width 0 height 0
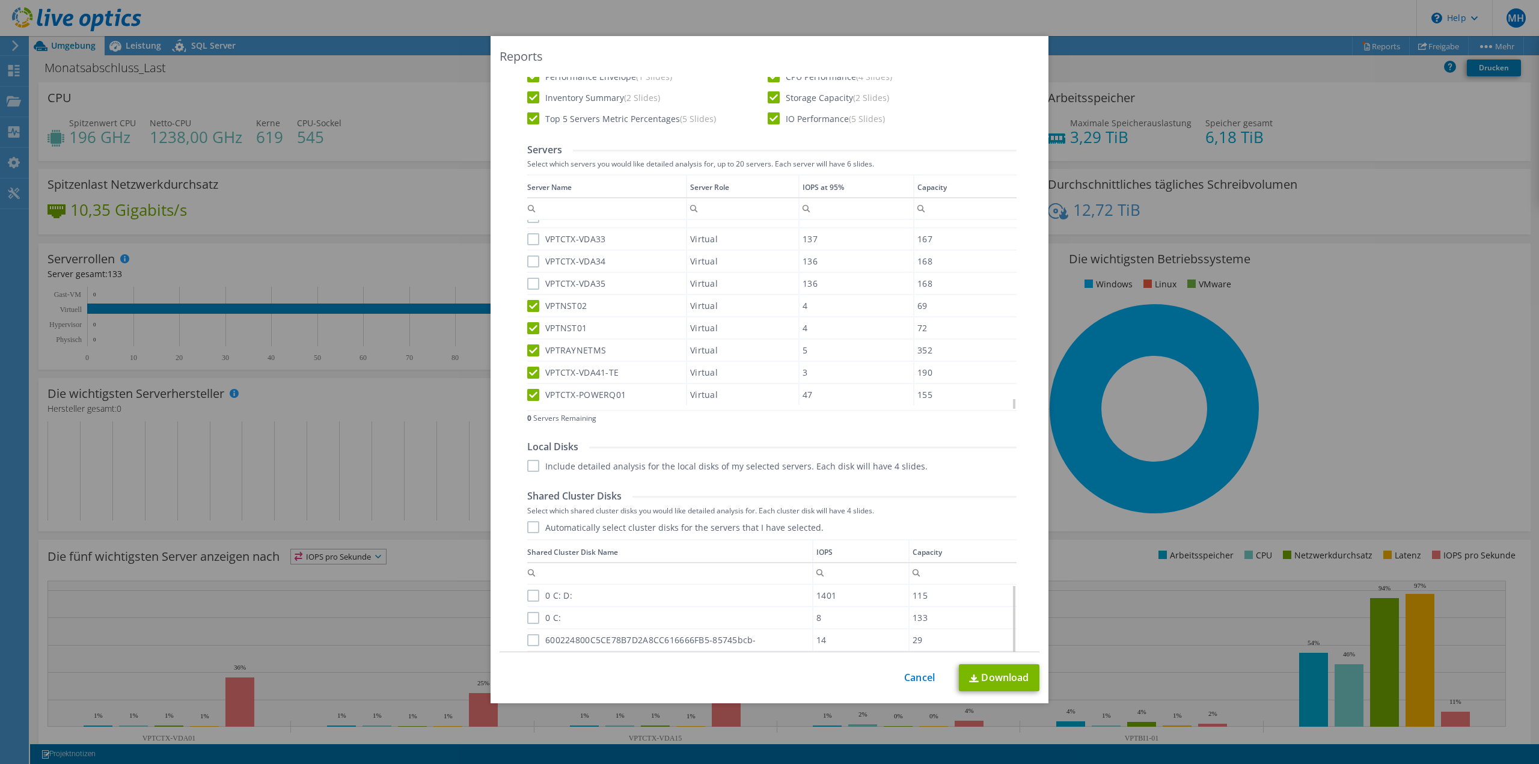
click at [530, 290] on div "VPTCTX-VDA35" at bounding box center [606, 283] width 159 height 21
click at [530, 287] on label "VPTCTX-VDA35" at bounding box center [566, 284] width 78 height 12
click at [0, 0] on input "VPTCTX-VDA35" at bounding box center [0, 0] width 0 height 0
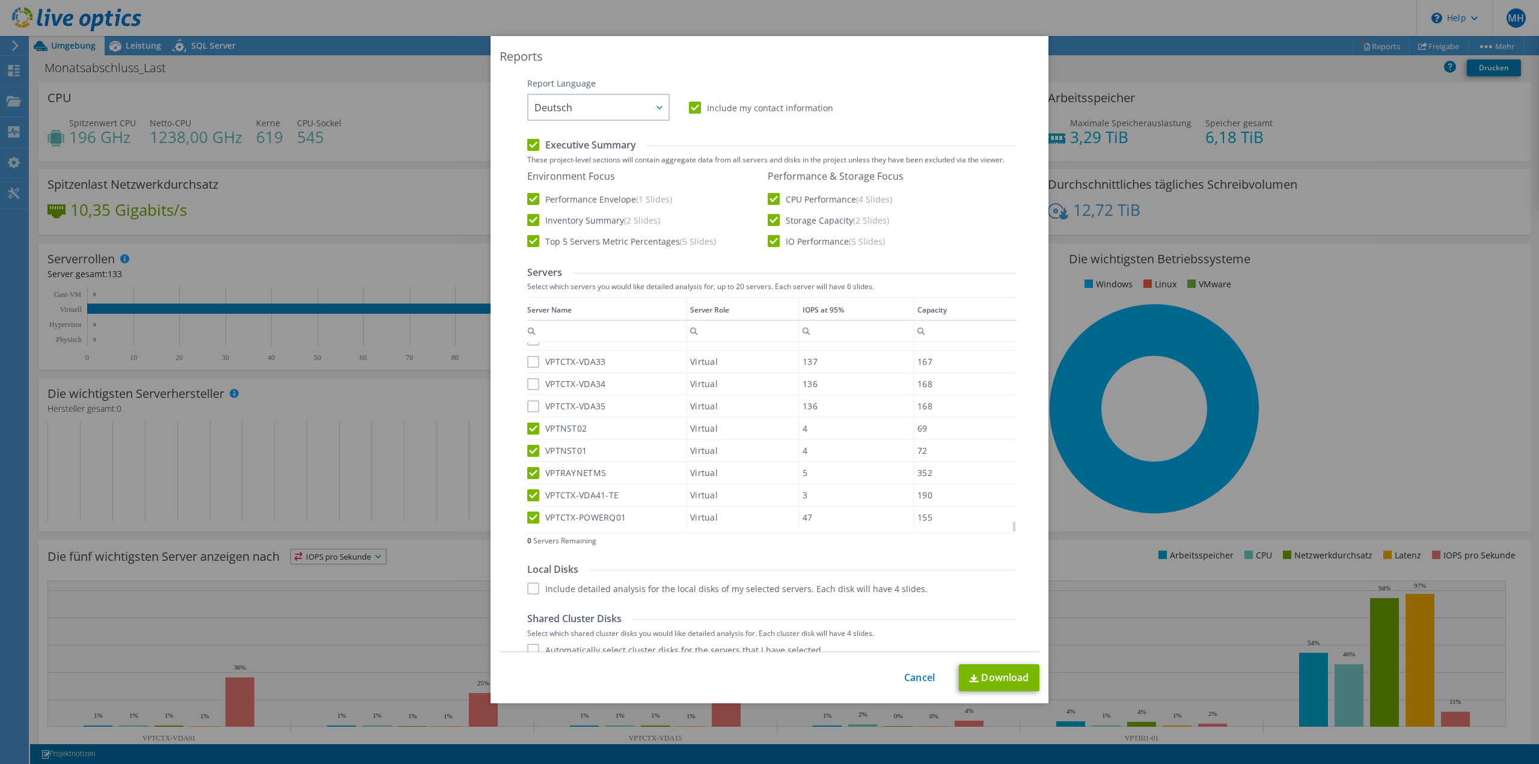
scroll to position [0, 0]
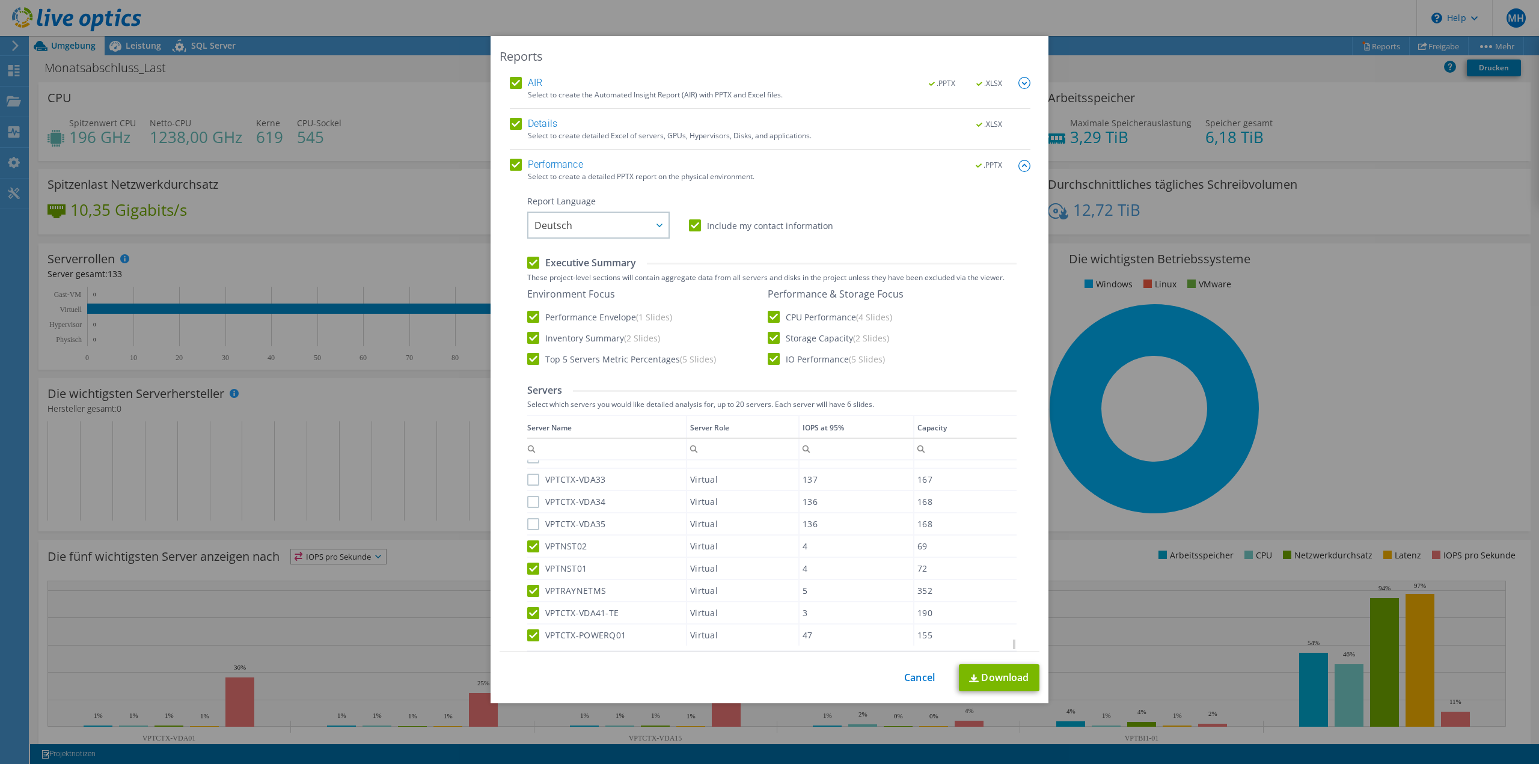
click at [514, 165] on label "Performance" at bounding box center [546, 165] width 73 height 12
click at [0, 0] on input "Performance" at bounding box center [0, 0] width 0 height 0
click at [1018, 168] on img at bounding box center [1024, 166] width 12 height 12
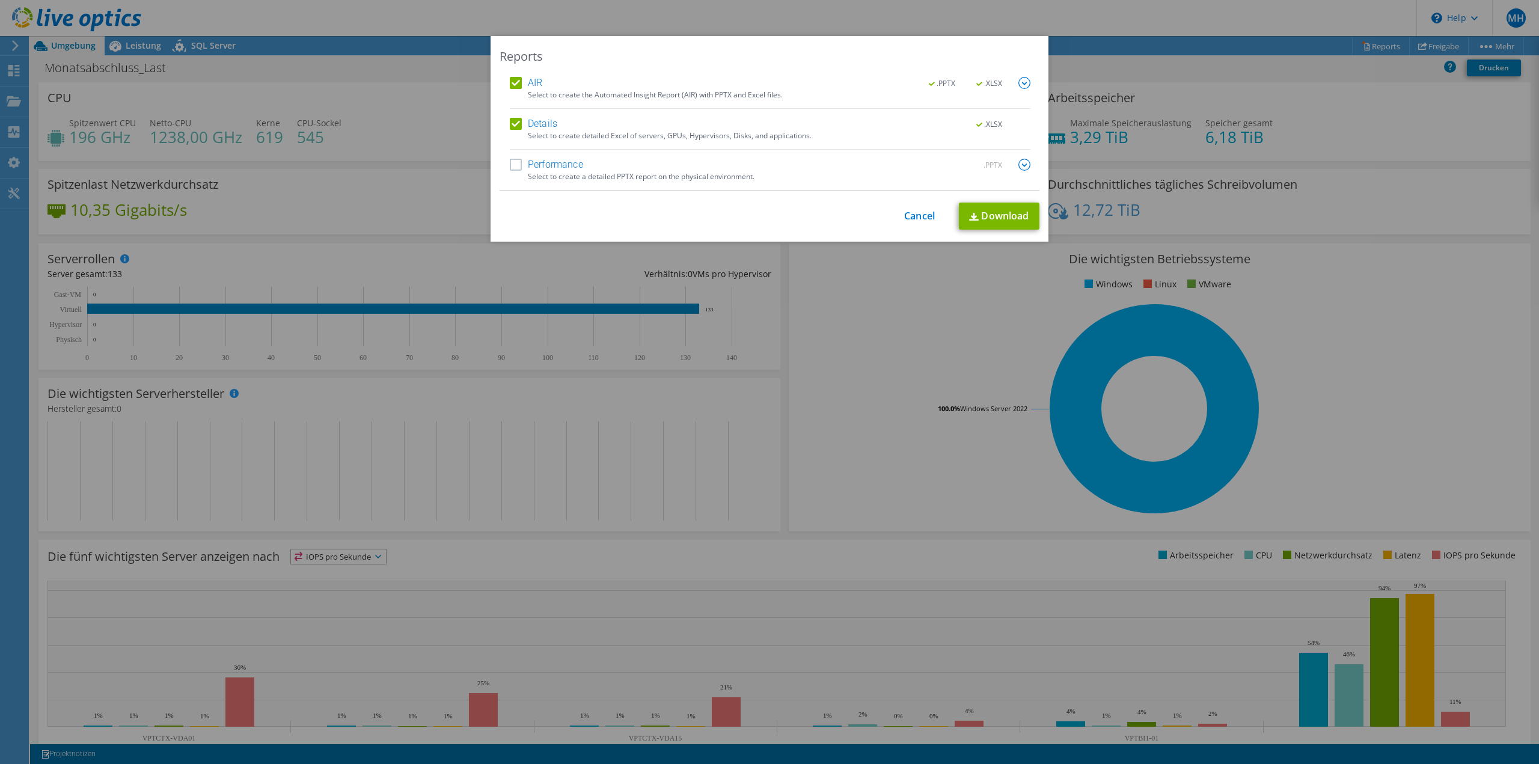
scroll to position [2613, 0]
click at [1018, 81] on img at bounding box center [1024, 83] width 12 height 12
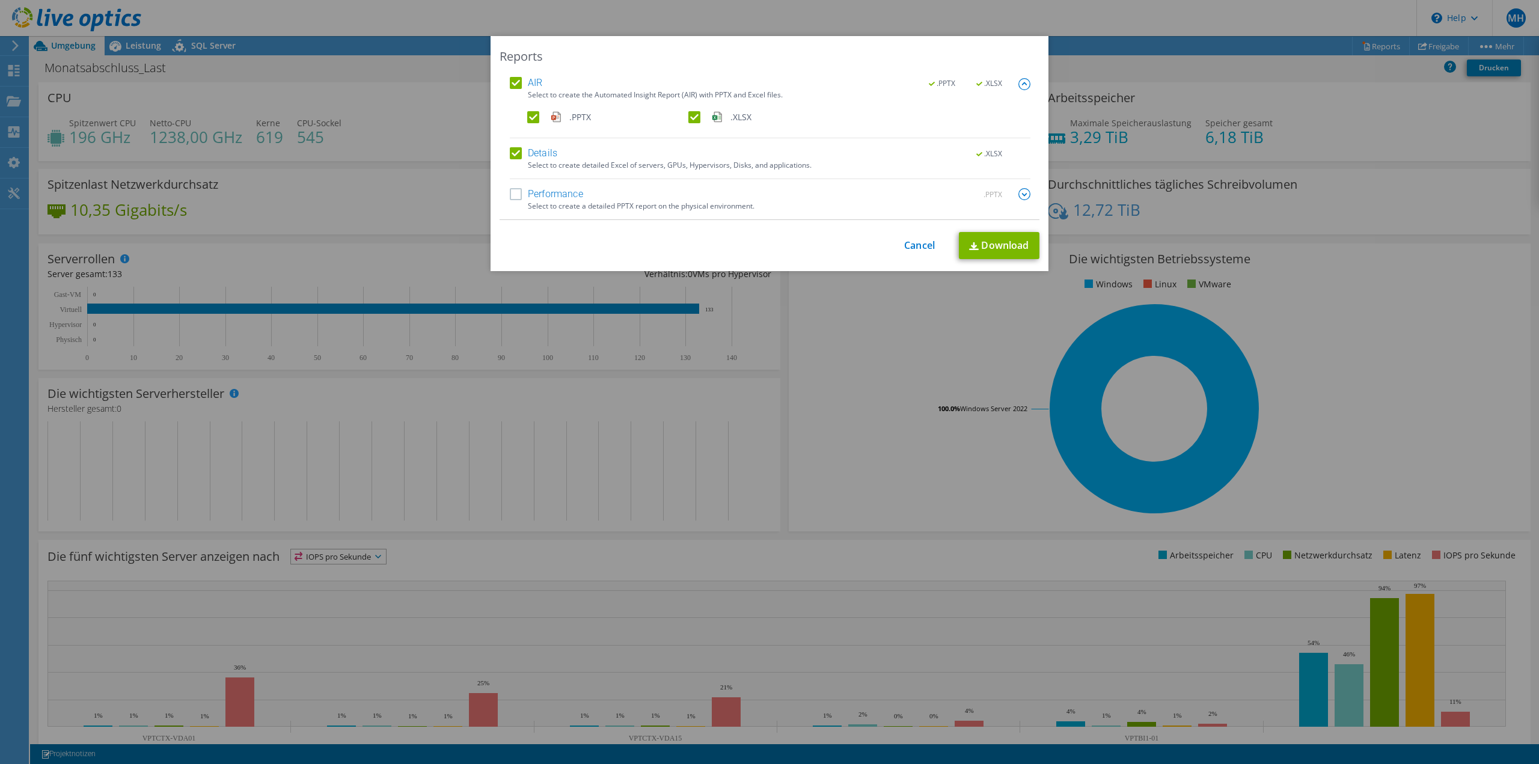
click at [1018, 81] on img at bounding box center [1024, 84] width 12 height 12
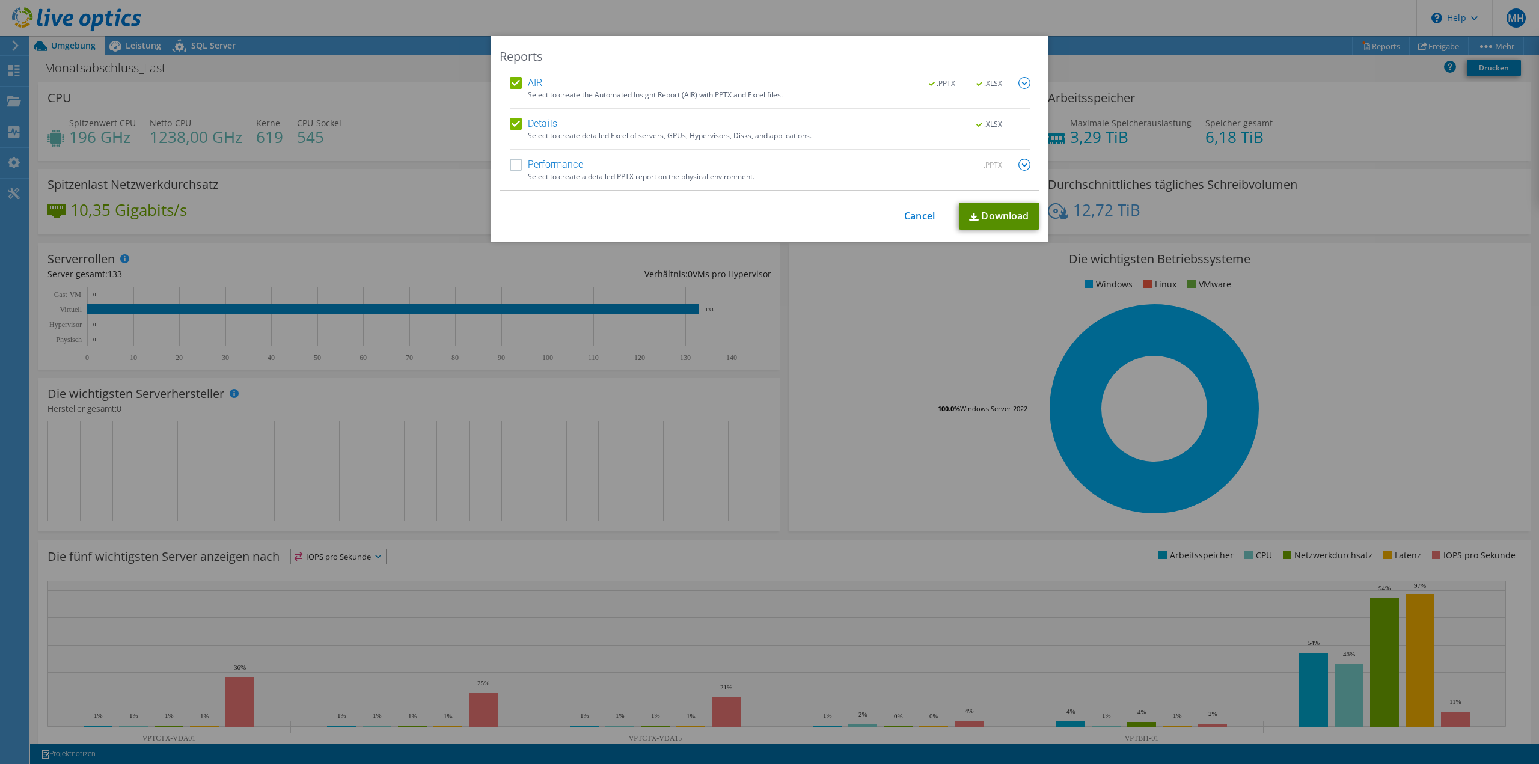
click at [994, 216] on link "Download" at bounding box center [999, 216] width 81 height 27
click at [514, 82] on label "AIR" at bounding box center [526, 83] width 32 height 12
click at [0, 0] on input "AIR" at bounding box center [0, 0] width 0 height 0
click at [512, 123] on label "Details" at bounding box center [533, 124] width 47 height 12
click at [0, 0] on input "Details" at bounding box center [0, 0] width 0 height 0
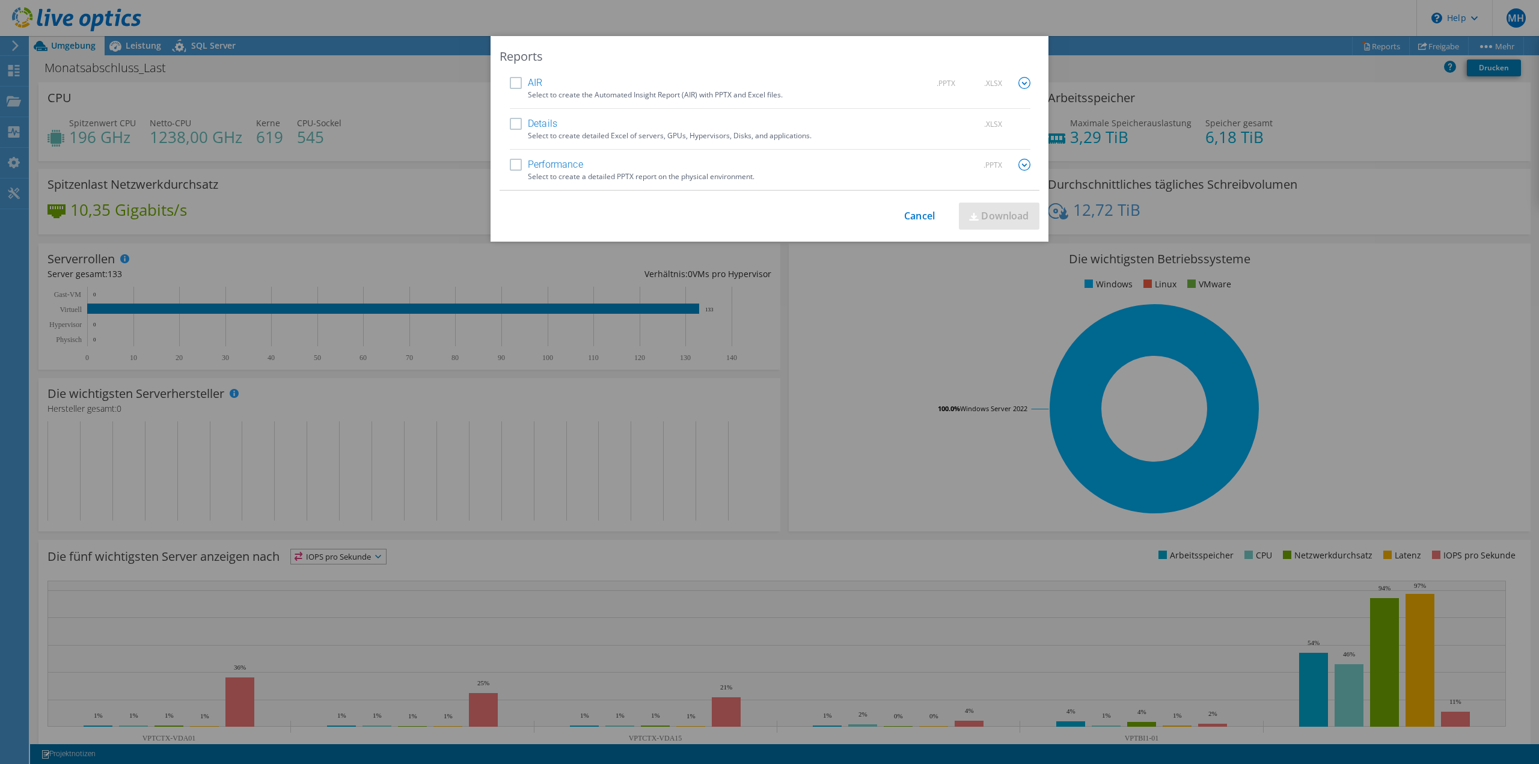
click at [511, 162] on label "Performance" at bounding box center [546, 165] width 73 height 12
click at [0, 0] on input "Performance" at bounding box center [0, 0] width 0 height 0
click at [1018, 165] on img at bounding box center [1024, 165] width 12 height 12
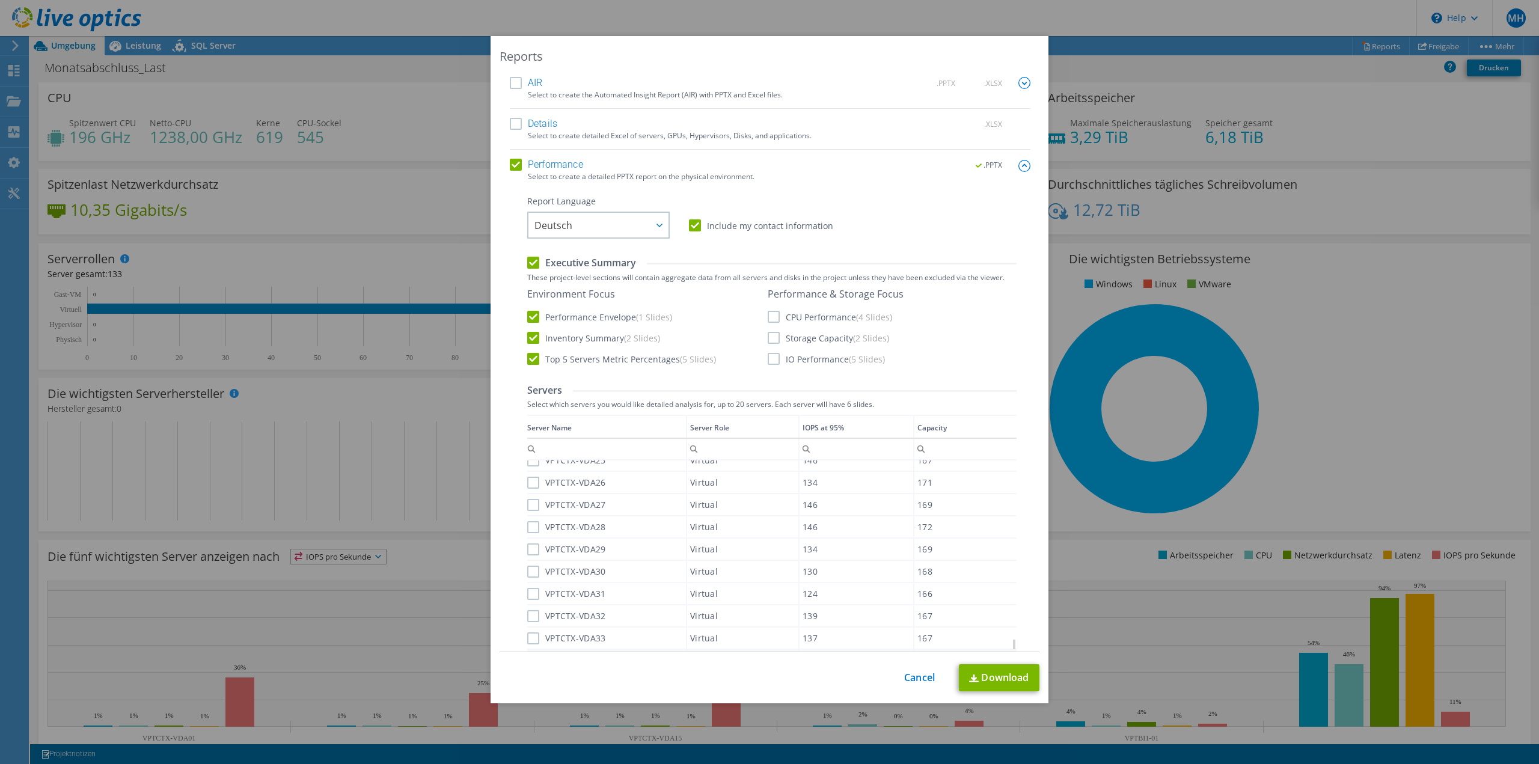
scroll to position [2771, 0]
click at [1018, 165] on img at bounding box center [1024, 166] width 12 height 12
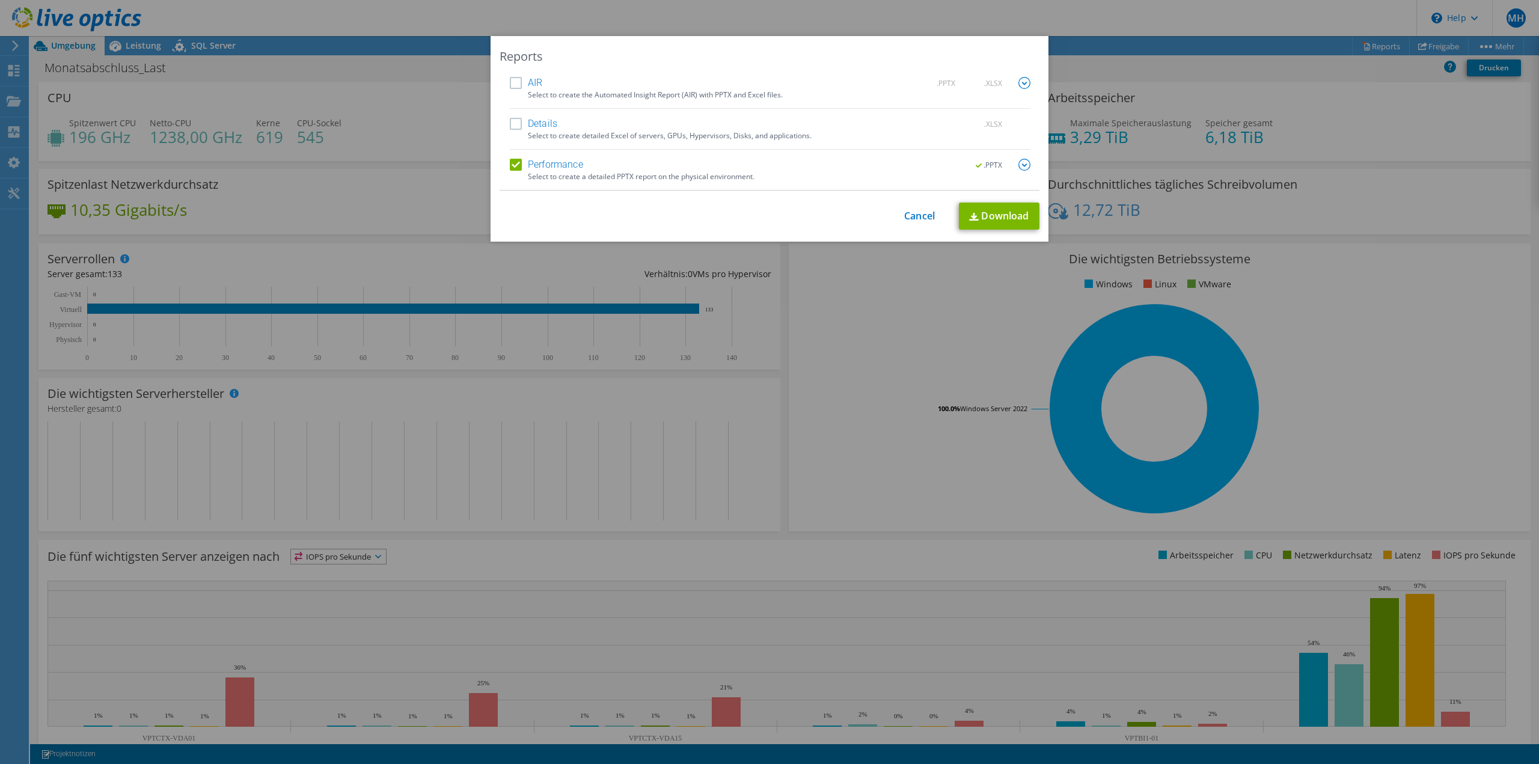
click at [1018, 165] on img at bounding box center [1024, 165] width 12 height 12
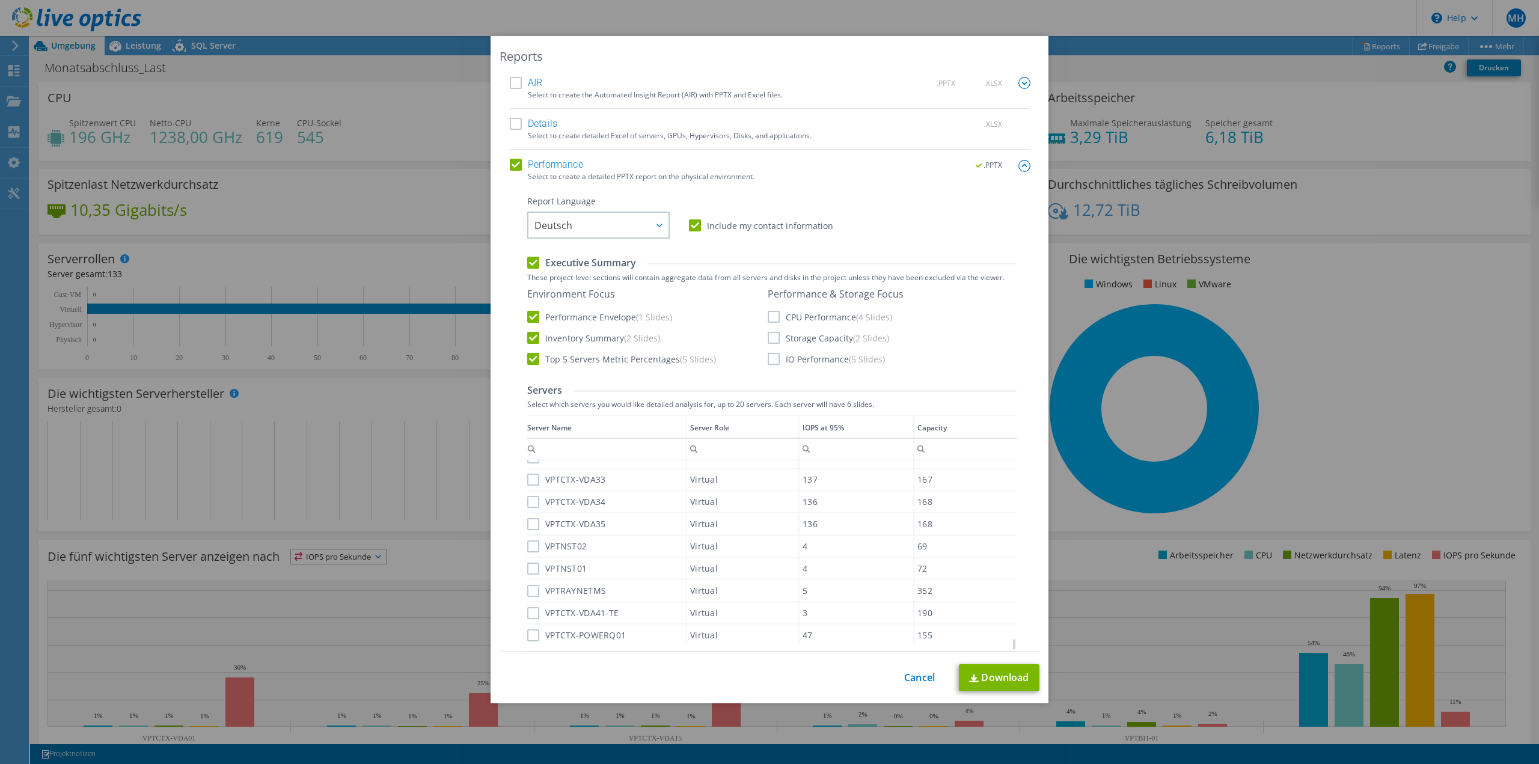
click at [775, 317] on label "CPU Performance (4 Slides)" at bounding box center [830, 317] width 124 height 12
click at [0, 0] on input "CPU Performance (4 Slides)" at bounding box center [0, 0] width 0 height 0
click at [768, 343] on label "Storage Capacity (2 Slides)" at bounding box center [828, 338] width 121 height 12
click at [0, 0] on input "Storage Capacity (2 Slides)" at bounding box center [0, 0] width 0 height 0
click at [998, 683] on link "Download" at bounding box center [999, 677] width 81 height 27
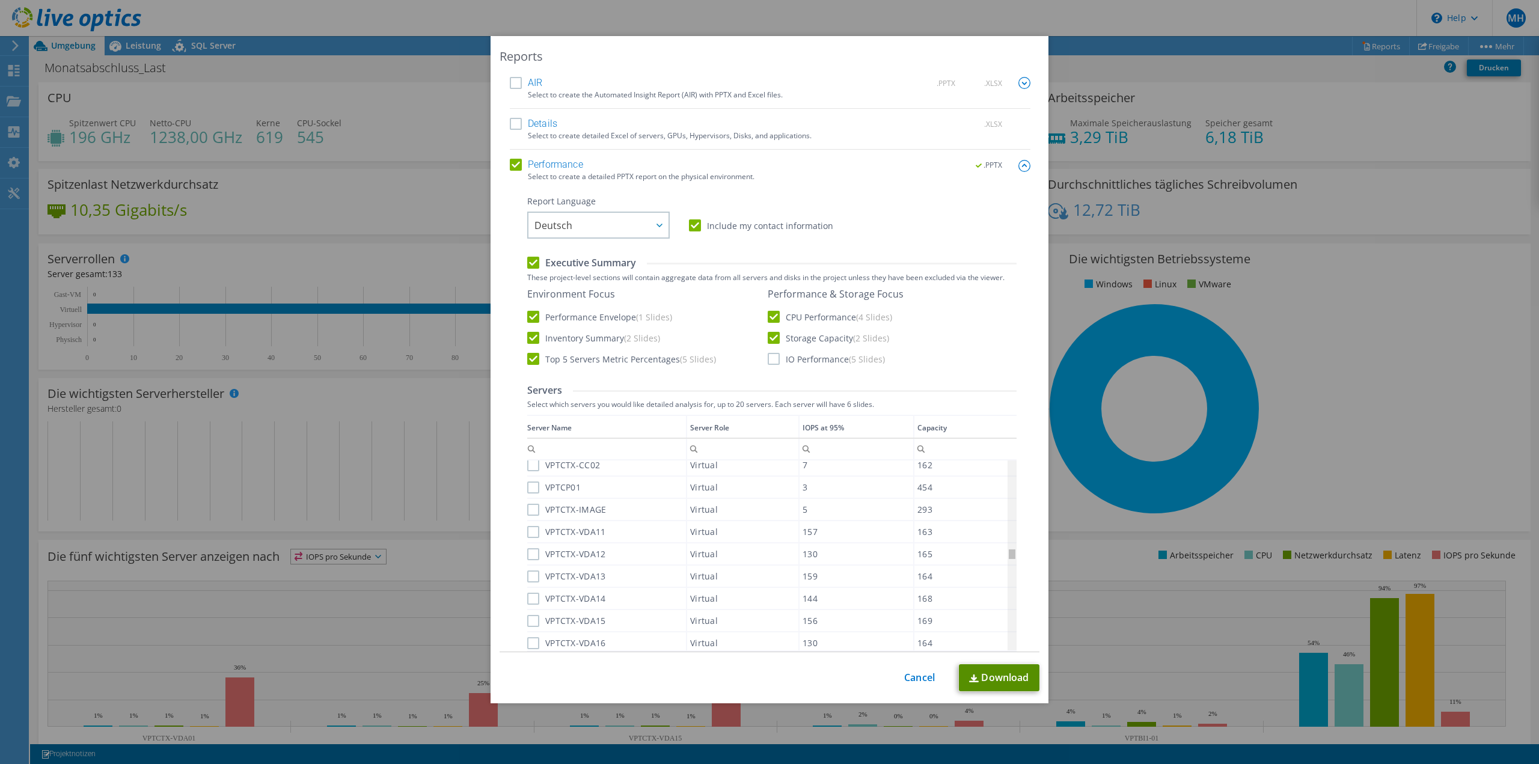
scroll to position [0, 0]
drag, startPoint x: 1010, startPoint y: 615, endPoint x: 1010, endPoint y: 445, distance: 169.5
click at [1010, 445] on body "MH Endbenutzer Marcel Hofmann Marcel.Hofmann@partnerfuertechnik.de Partner für …" at bounding box center [769, 382] width 1539 height 764
click at [527, 471] on label "VPTDC01" at bounding box center [554, 471] width 55 height 12
click at [0, 0] on input "VPTDC01" at bounding box center [0, 0] width 0 height 0
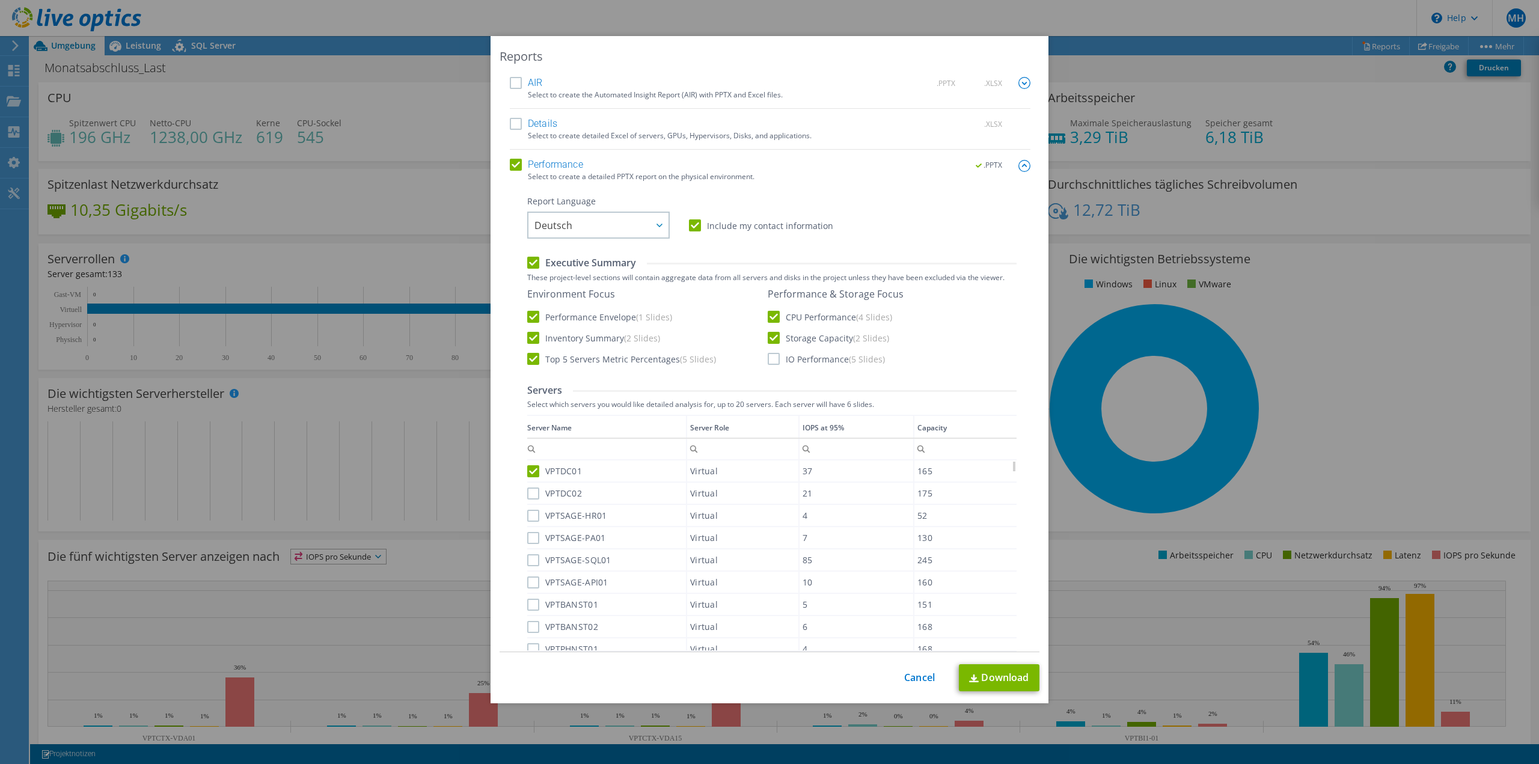
click at [531, 497] on label "VPTDC02" at bounding box center [554, 493] width 55 height 12
click at [0, 0] on input "VPTDC02" at bounding box center [0, 0] width 0 height 0
click at [530, 510] on label "VPTSAGE-HR01" at bounding box center [566, 516] width 79 height 12
click at [0, 0] on input "VPTSAGE-HR01" at bounding box center [0, 0] width 0 height 0
click at [529, 540] on label "VPTSAGE-PA01" at bounding box center [566, 538] width 78 height 12
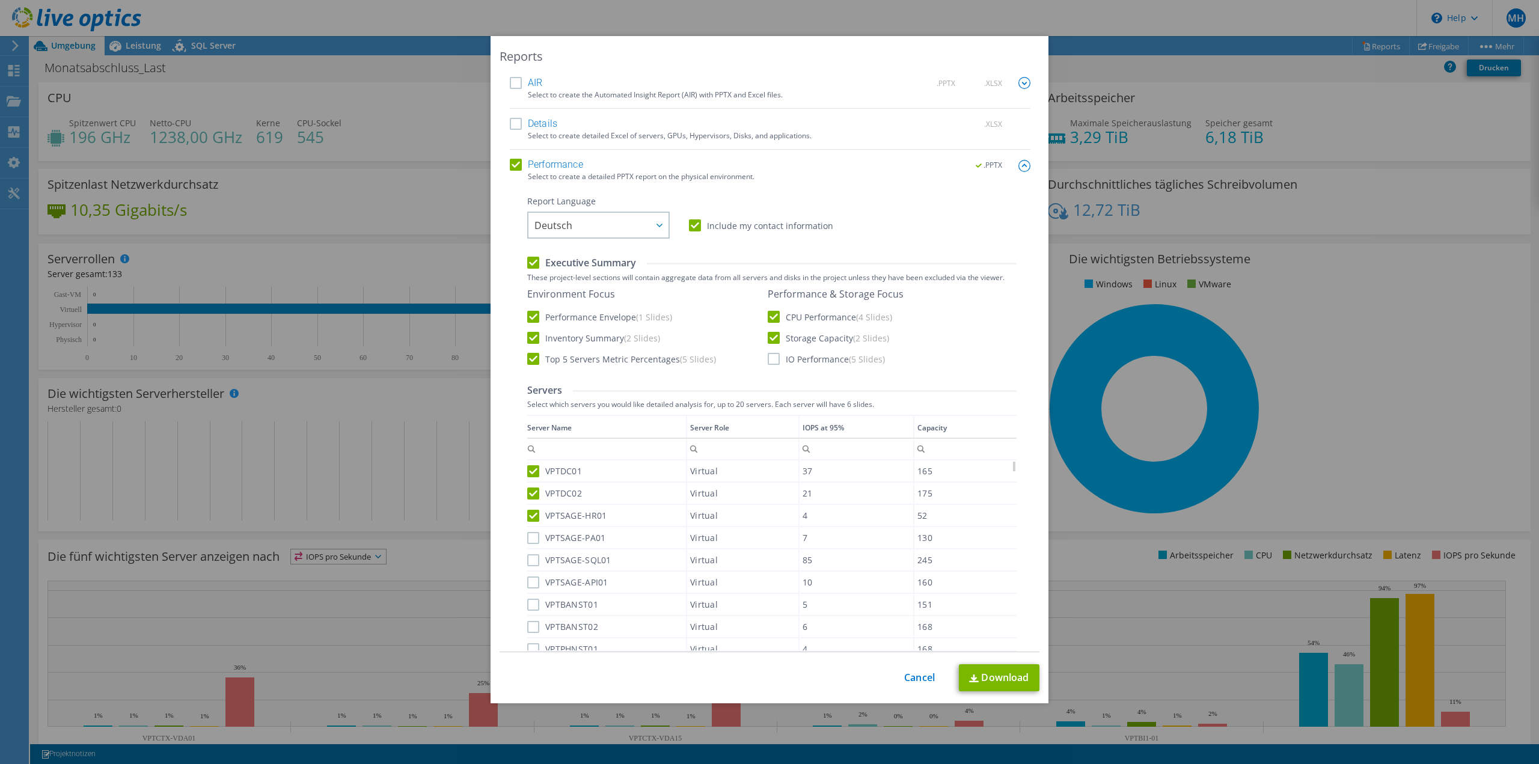
click at [0, 0] on input "VPTSAGE-PA01" at bounding box center [0, 0] width 0 height 0
click at [529, 559] on label "VPTSAGE-SQL01" at bounding box center [569, 560] width 84 height 12
click at [0, 0] on input "VPTSAGE-SQL01" at bounding box center [0, 0] width 0 height 0
click at [529, 583] on label "VPTSAGE-API01" at bounding box center [567, 582] width 81 height 12
click at [0, 0] on input "VPTSAGE-API01" at bounding box center [0, 0] width 0 height 0
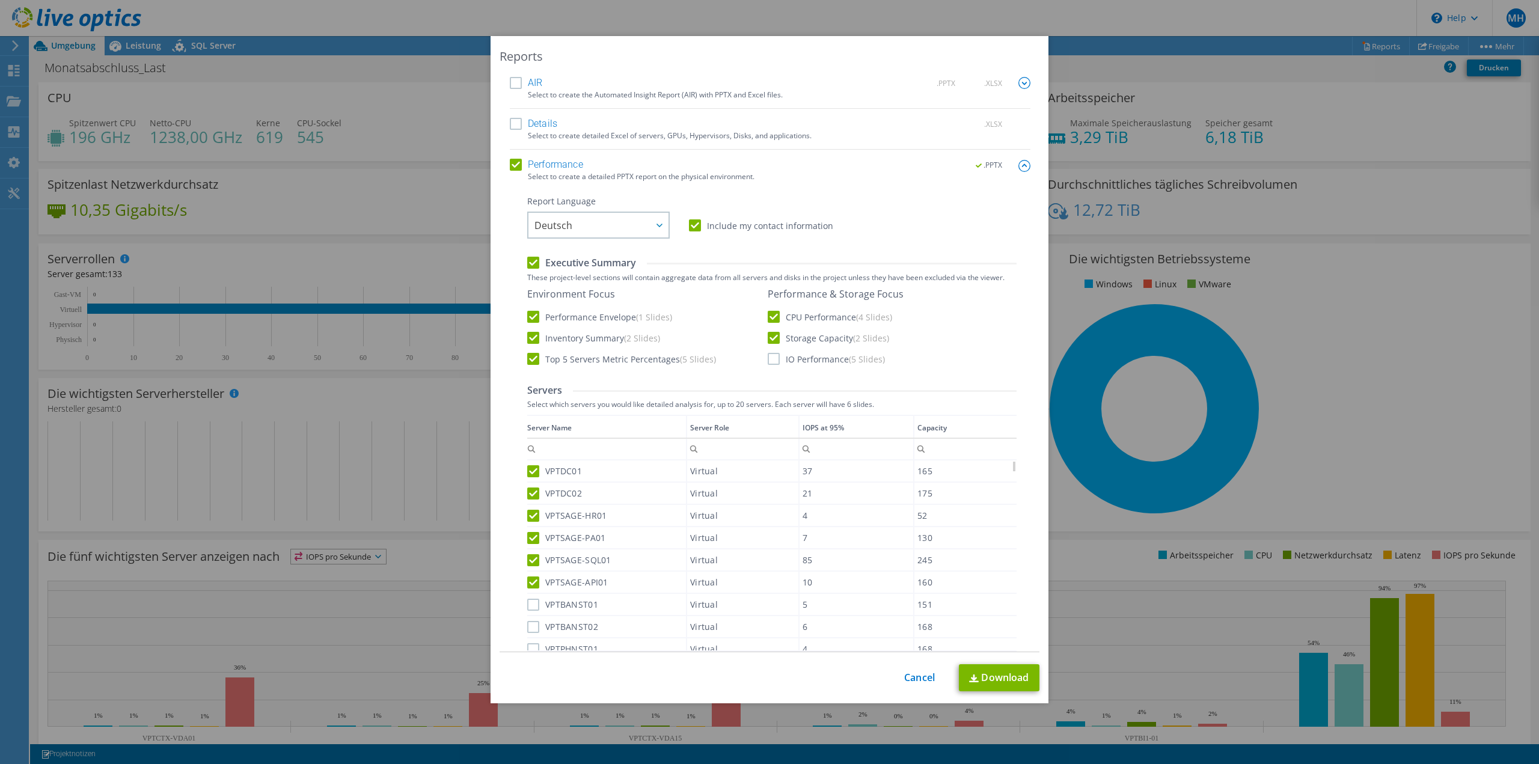
click at [529, 603] on label "VPTBANST01" at bounding box center [562, 605] width 71 height 12
click at [0, 0] on input "VPTBANST01" at bounding box center [0, 0] width 0 height 0
click at [528, 624] on label "VPTBANST02" at bounding box center [562, 627] width 71 height 12
click at [0, 0] on input "VPTBANST02" at bounding box center [0, 0] width 0 height 0
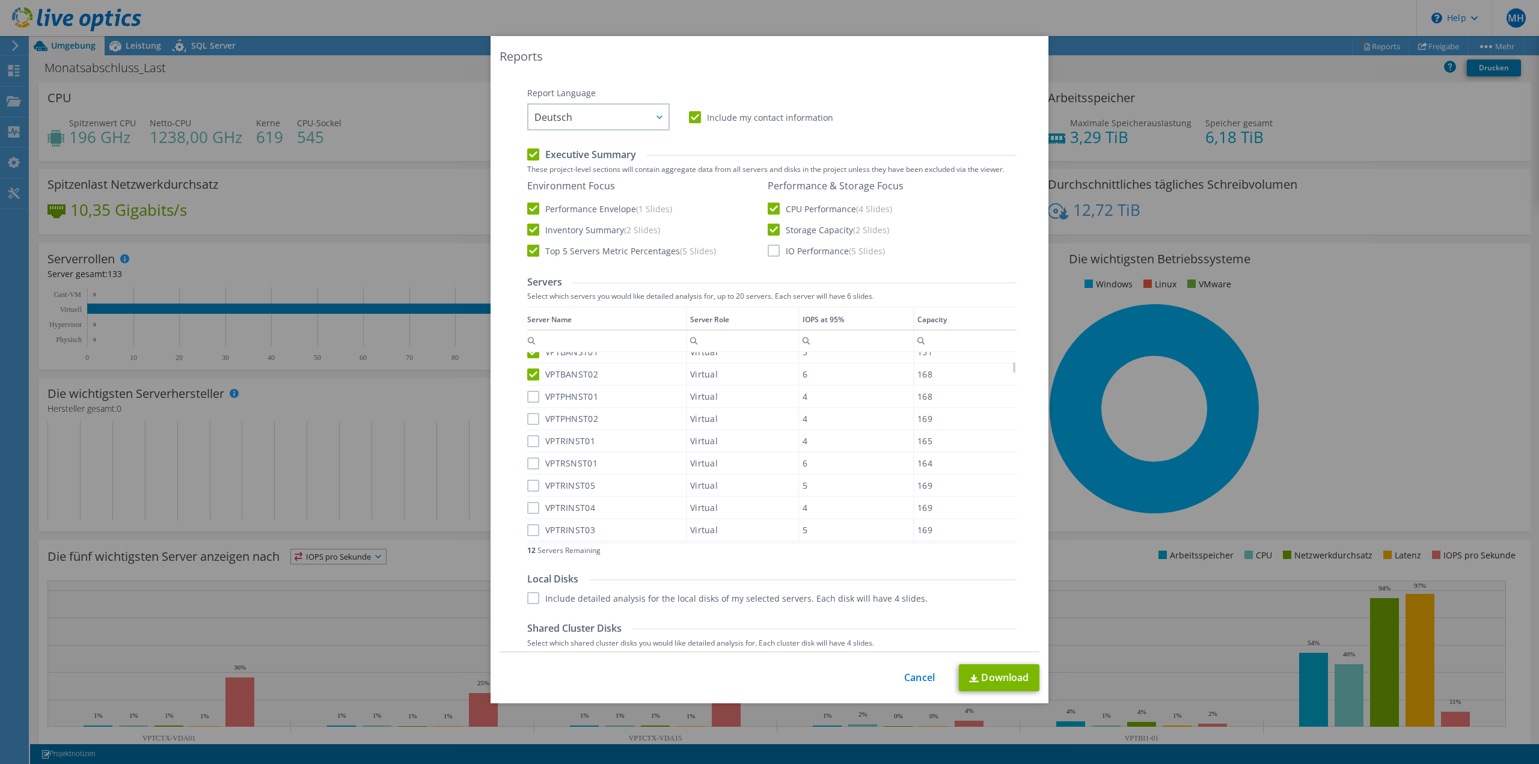
scroll to position [120, 0]
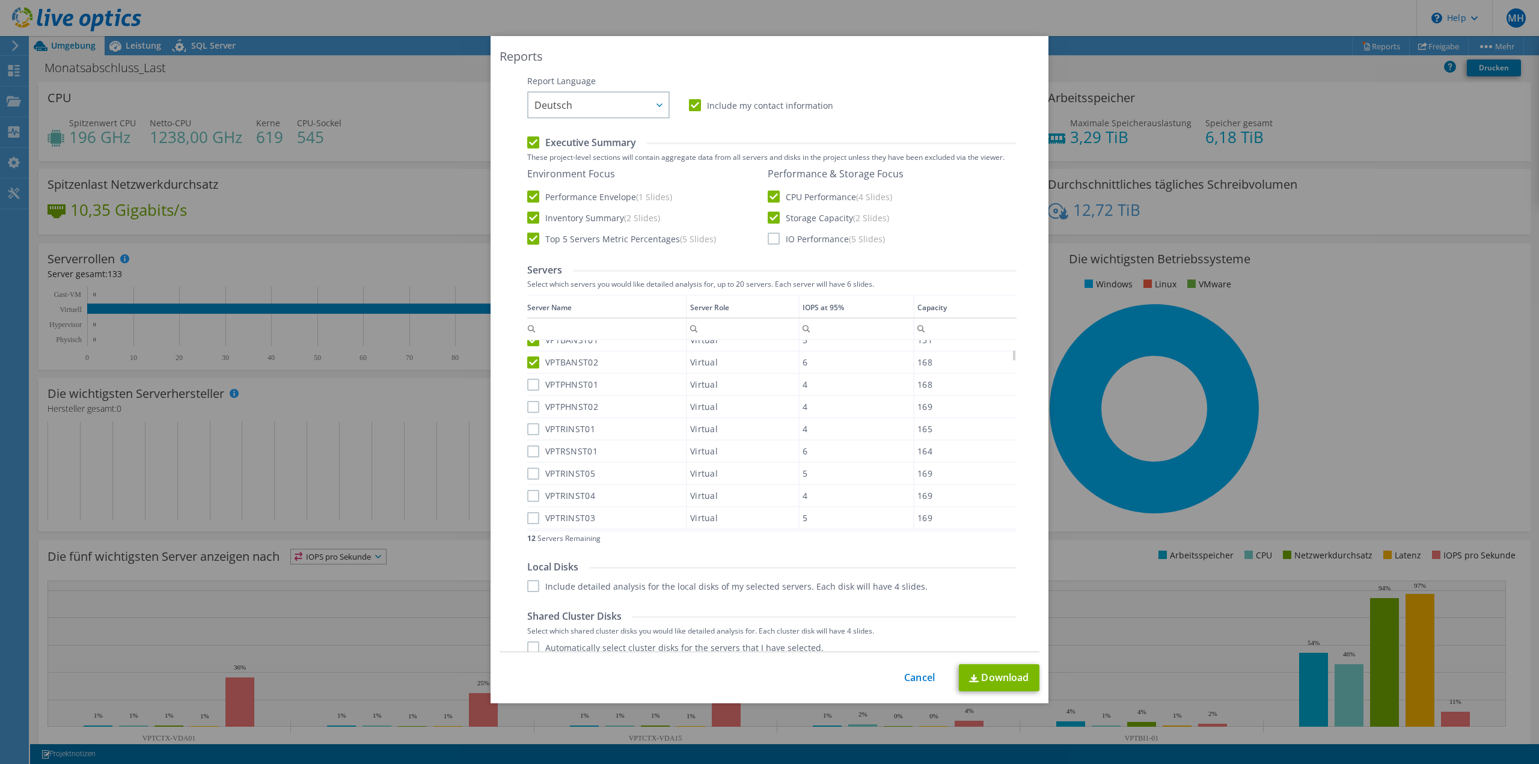
click at [528, 385] on label "VPTPHNST01" at bounding box center [562, 385] width 71 height 12
click at [0, 0] on input "VPTPHNST01" at bounding box center [0, 0] width 0 height 0
click at [529, 409] on label "VPTPHNST02" at bounding box center [562, 407] width 71 height 12
click at [0, 0] on input "VPTPHNST02" at bounding box center [0, 0] width 0 height 0
click at [528, 428] on label "VPTRINST01" at bounding box center [561, 429] width 68 height 12
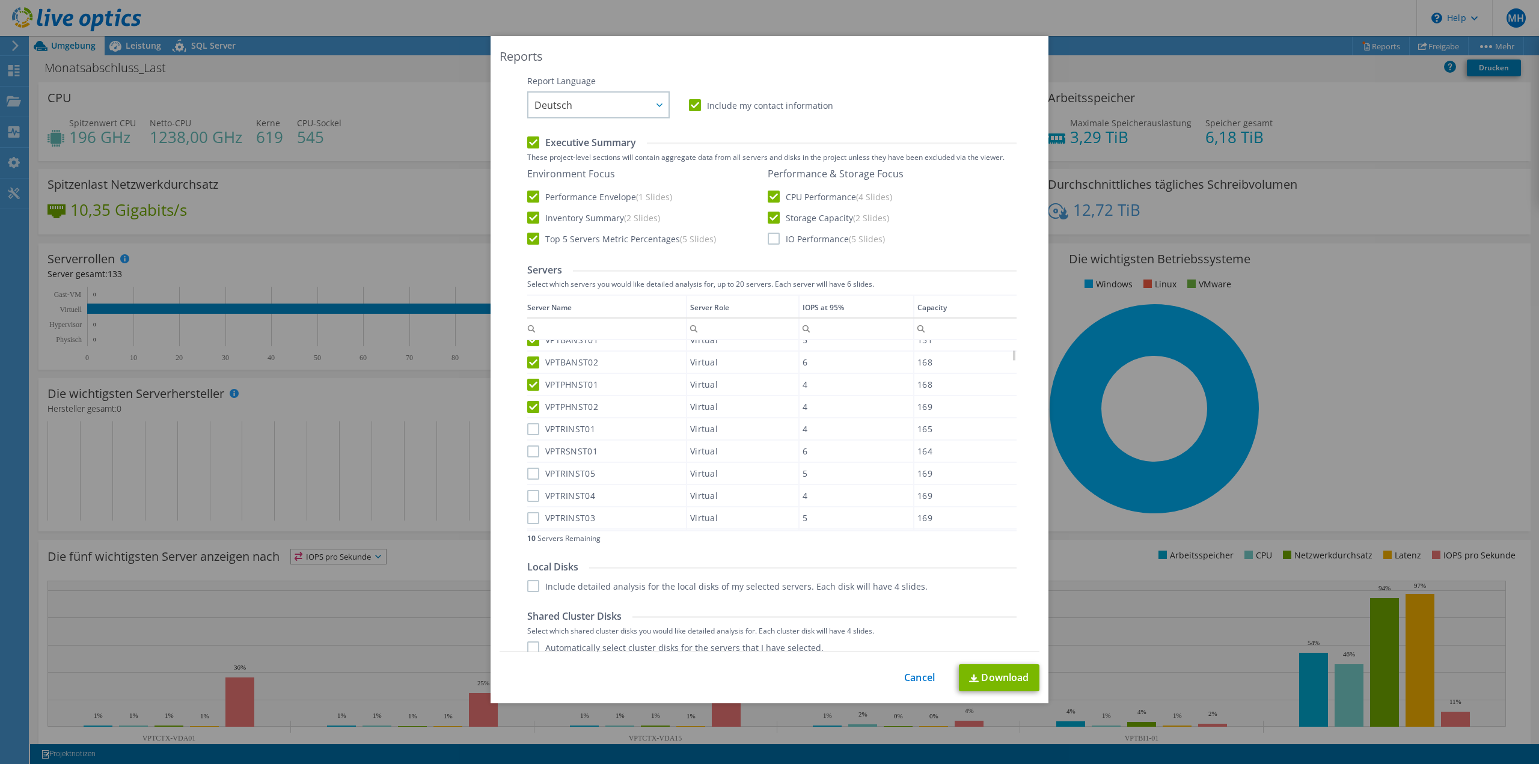
click at [0, 0] on input "VPTRINST01" at bounding box center [0, 0] width 0 height 0
click at [530, 453] on label "VPTRSNST01" at bounding box center [562, 451] width 70 height 12
click at [0, 0] on input "VPTRSNST01" at bounding box center [0, 0] width 0 height 0
click at [532, 471] on label "VPTRINST05" at bounding box center [561, 474] width 68 height 12
click at [0, 0] on input "VPTRINST05" at bounding box center [0, 0] width 0 height 0
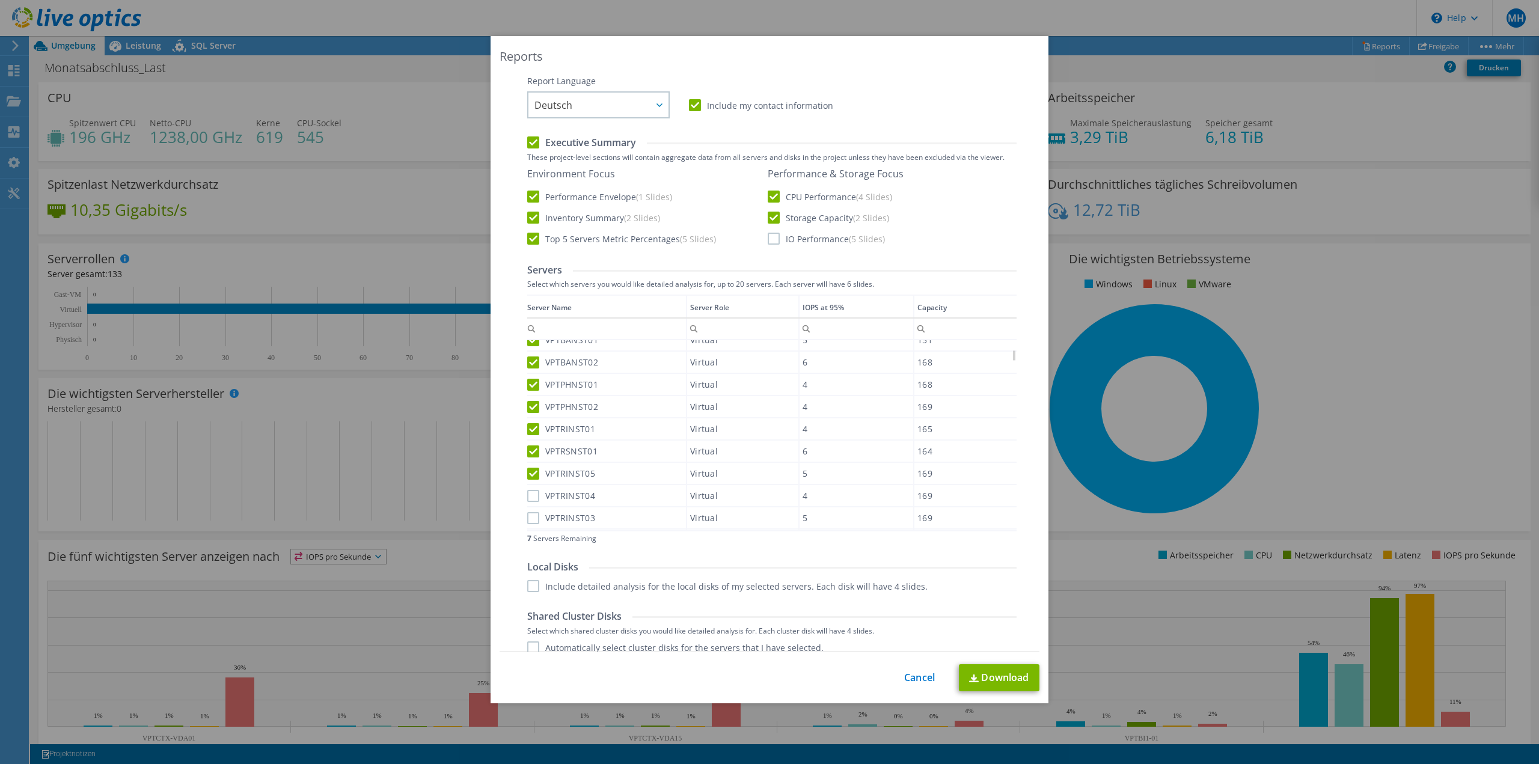
click at [532, 494] on label "VPTRINST04" at bounding box center [561, 496] width 68 height 12
click at [0, 0] on input "VPTRINST04" at bounding box center [0, 0] width 0 height 0
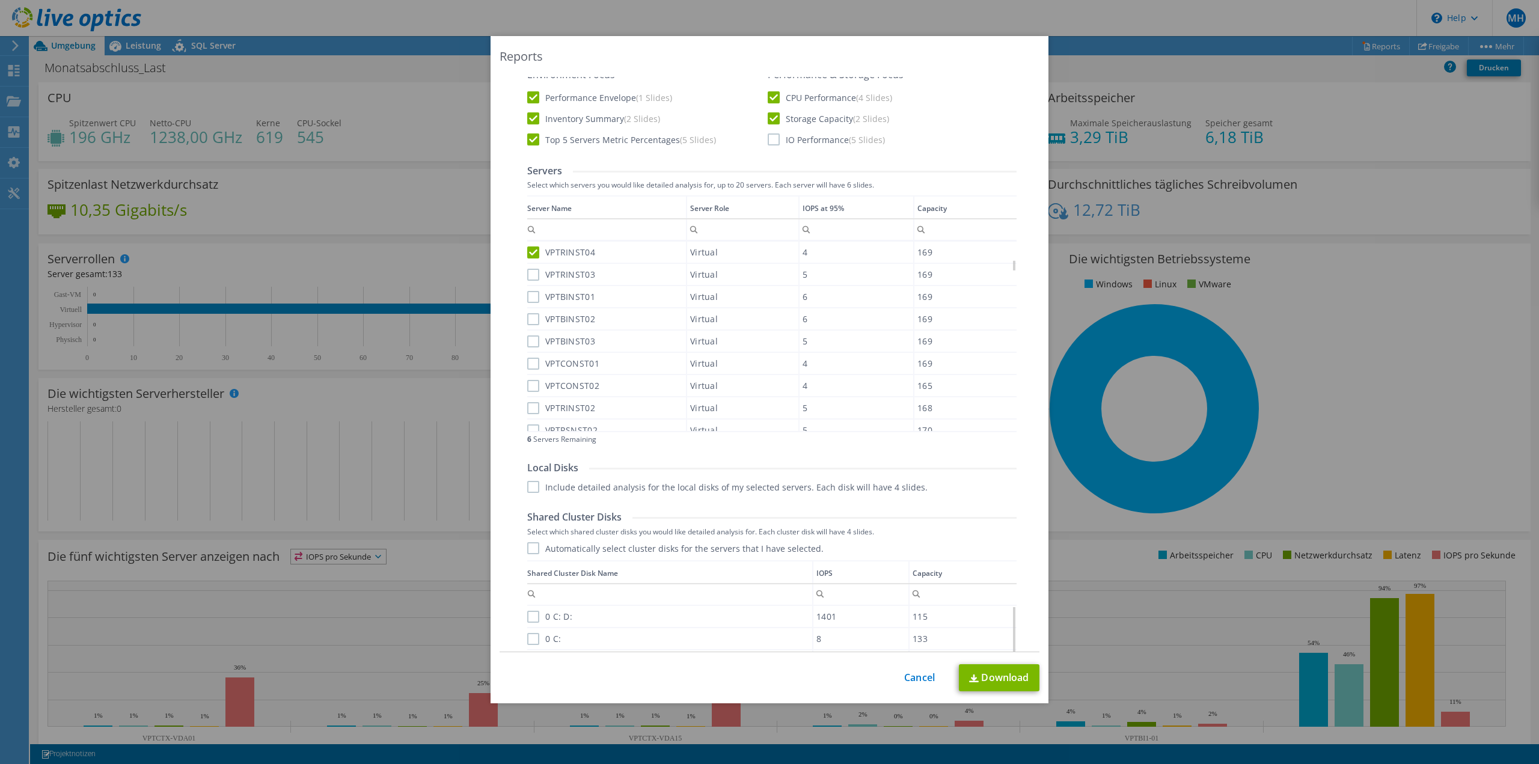
scroll to position [240, 0]
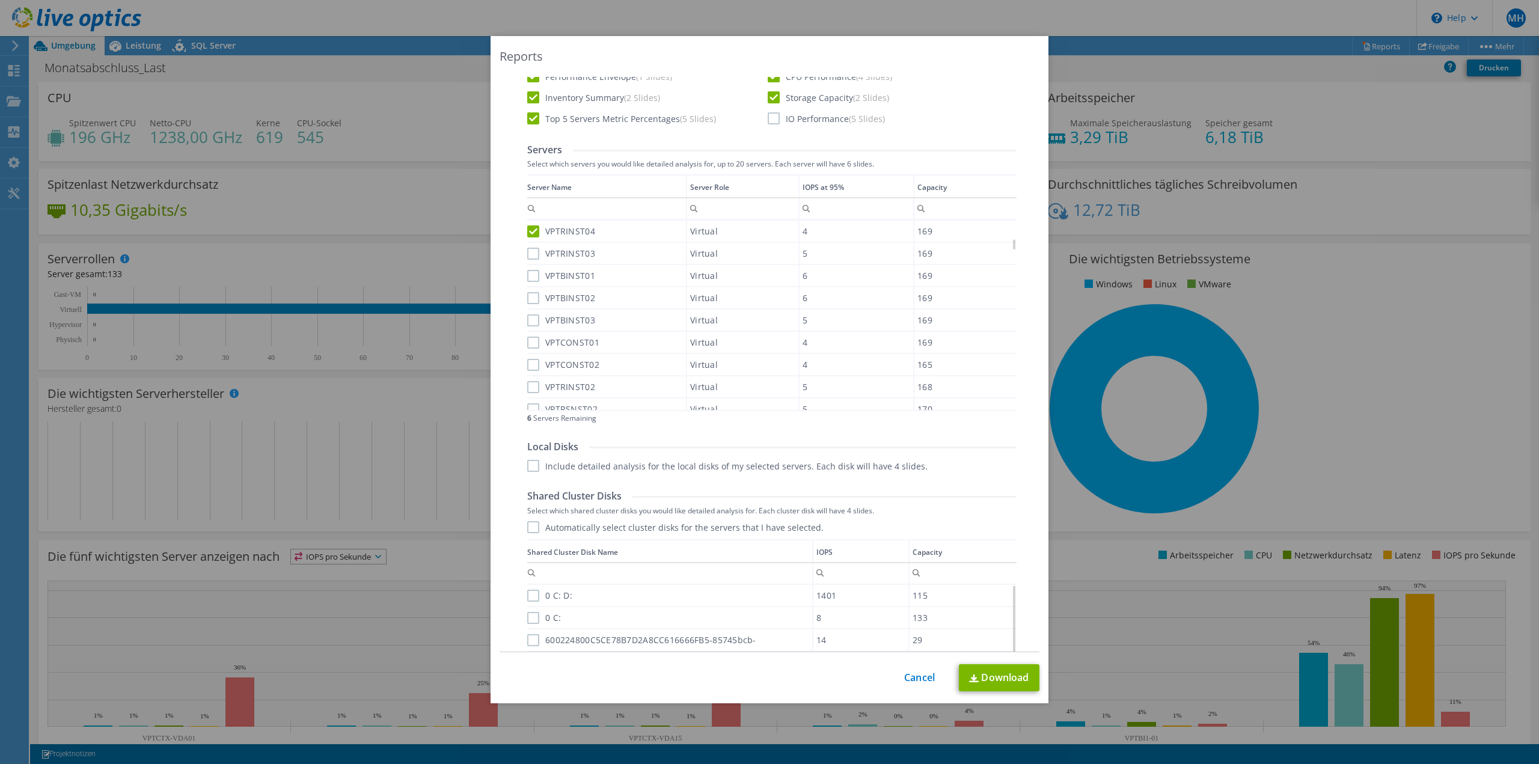
click at [531, 257] on label "VPTRINST03" at bounding box center [561, 254] width 68 height 12
click at [0, 0] on input "VPTRINST03" at bounding box center [0, 0] width 0 height 0
click at [531, 276] on label "VPTBINST01" at bounding box center [561, 276] width 68 height 12
click at [0, 0] on input "VPTBINST01" at bounding box center [0, 0] width 0 height 0
click at [531, 296] on label "VPTBINST02" at bounding box center [561, 298] width 68 height 12
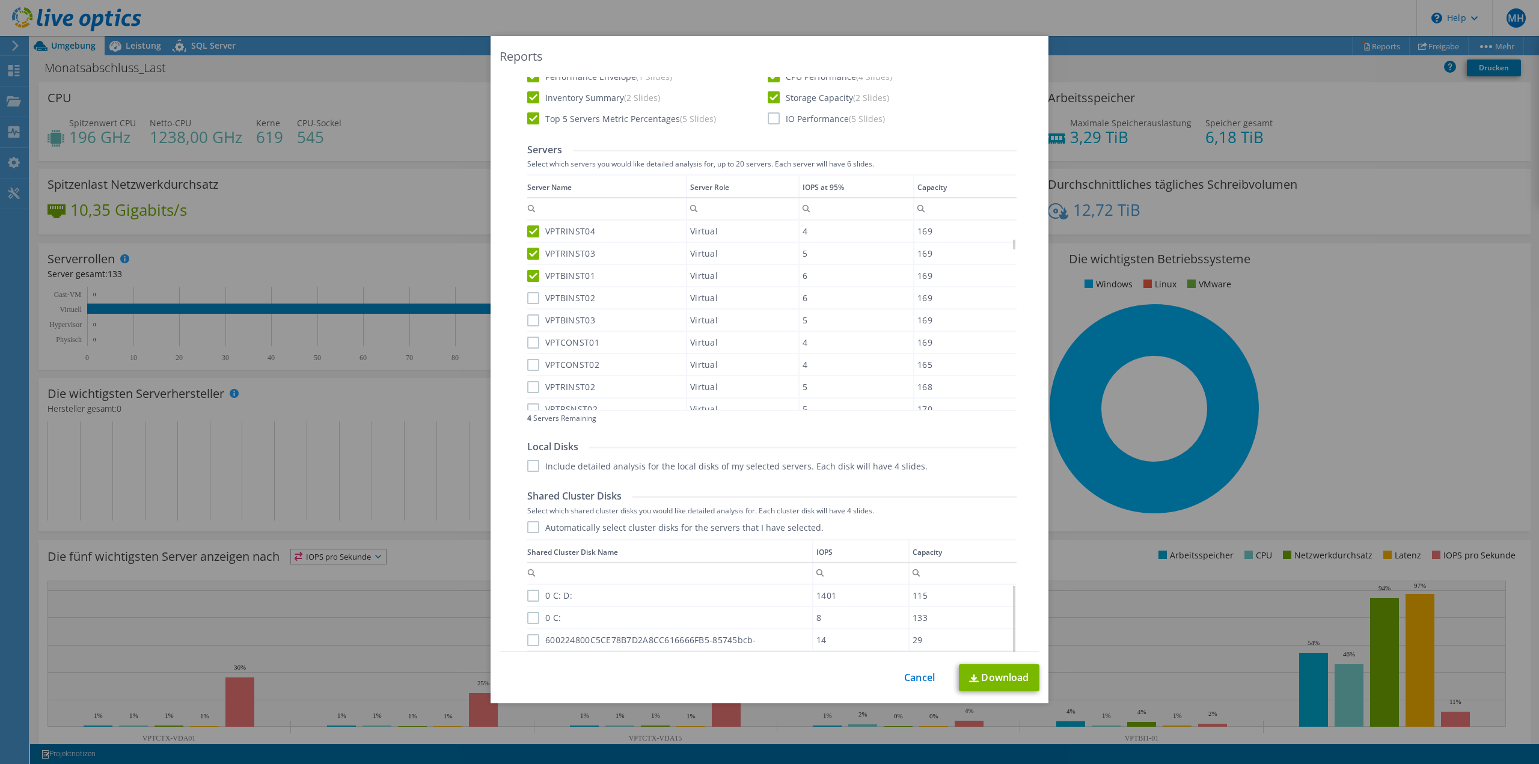
click at [0, 0] on input "VPTBINST02" at bounding box center [0, 0] width 0 height 0
click at [531, 320] on label "VPTBINST03" at bounding box center [561, 320] width 68 height 12
click at [0, 0] on input "VPTBINST03" at bounding box center [0, 0] width 0 height 0
click at [529, 340] on label "VPTCONST01" at bounding box center [563, 343] width 72 height 12
click at [0, 0] on input "VPTCONST01" at bounding box center [0, 0] width 0 height 0
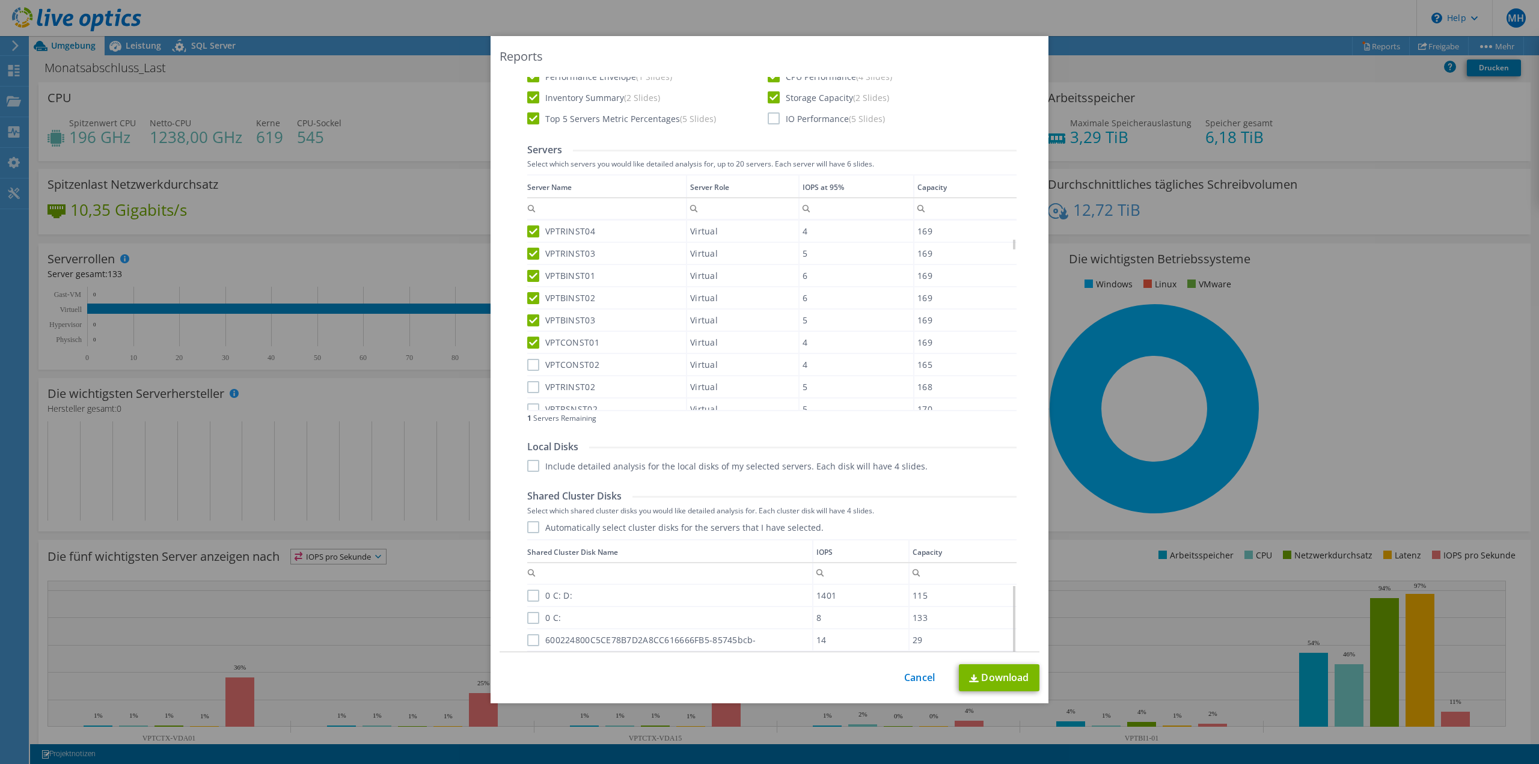
click at [527, 361] on label "VPTCONST02" at bounding box center [563, 365] width 72 height 12
click at [0, 0] on input "VPTCONST02" at bounding box center [0, 0] width 0 height 0
click at [529, 465] on label "Include detailed analysis for the local disks of my selected servers. Each disk…" at bounding box center [727, 466] width 400 height 12
click at [0, 0] on input "Include detailed analysis for the local disks of my selected servers. Each disk…" at bounding box center [0, 0] width 0 height 0
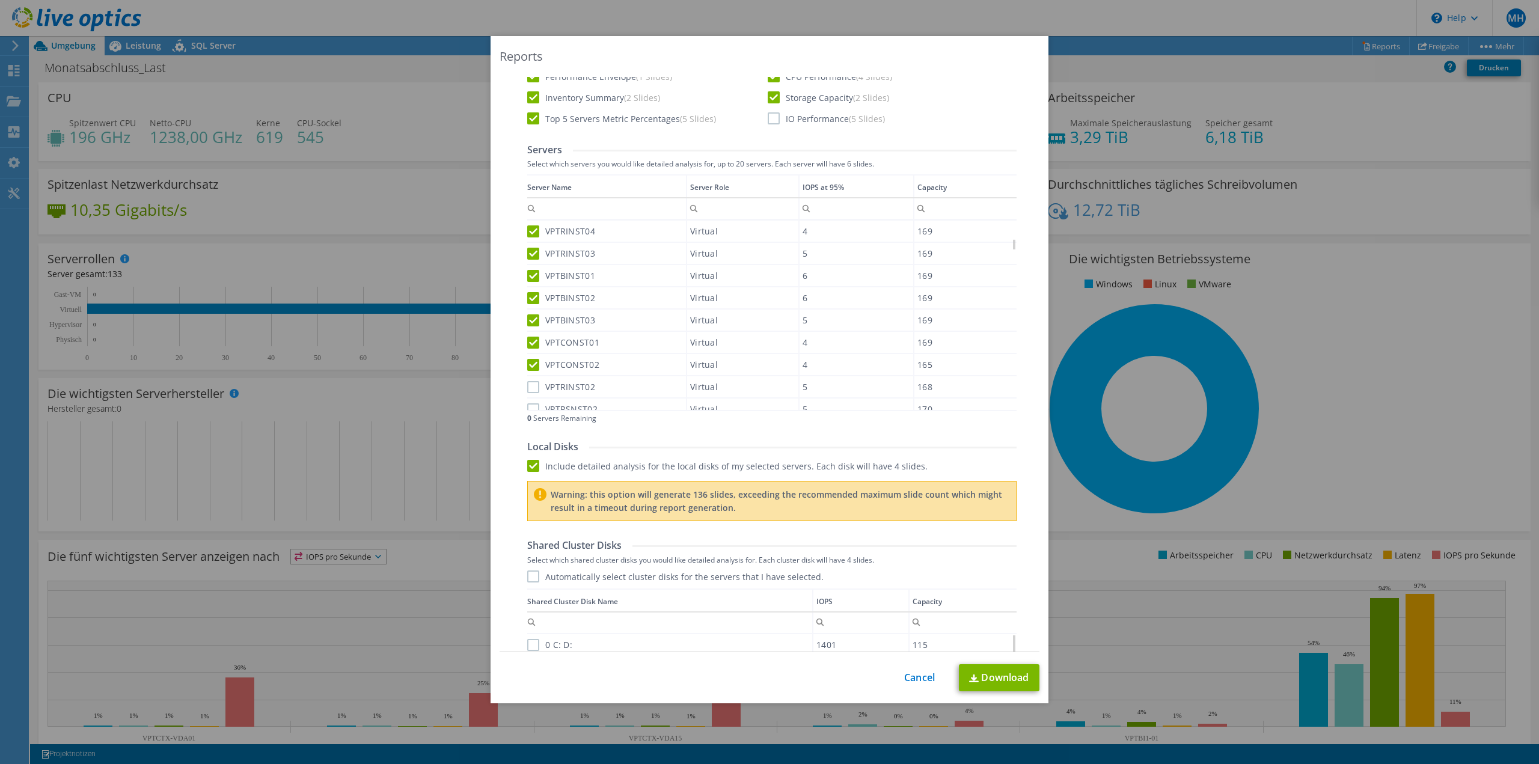
click at [531, 465] on label "Include detailed analysis for the local disks of my selected servers. Each disk…" at bounding box center [727, 466] width 400 height 12
click at [0, 0] on input "Include detailed analysis for the local disks of my selected servers. Each disk…" at bounding box center [0, 0] width 0 height 0
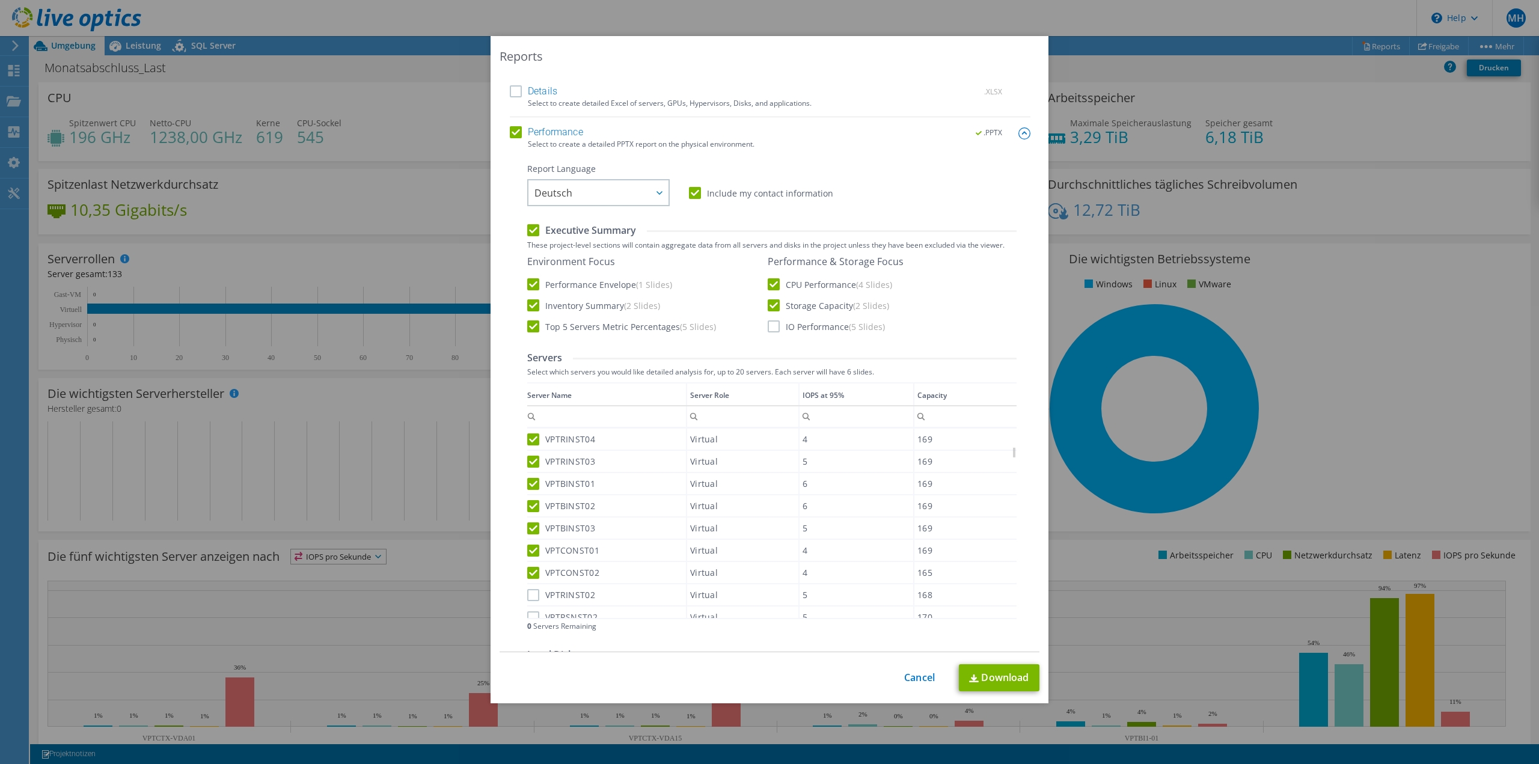
scroll to position [0, 0]
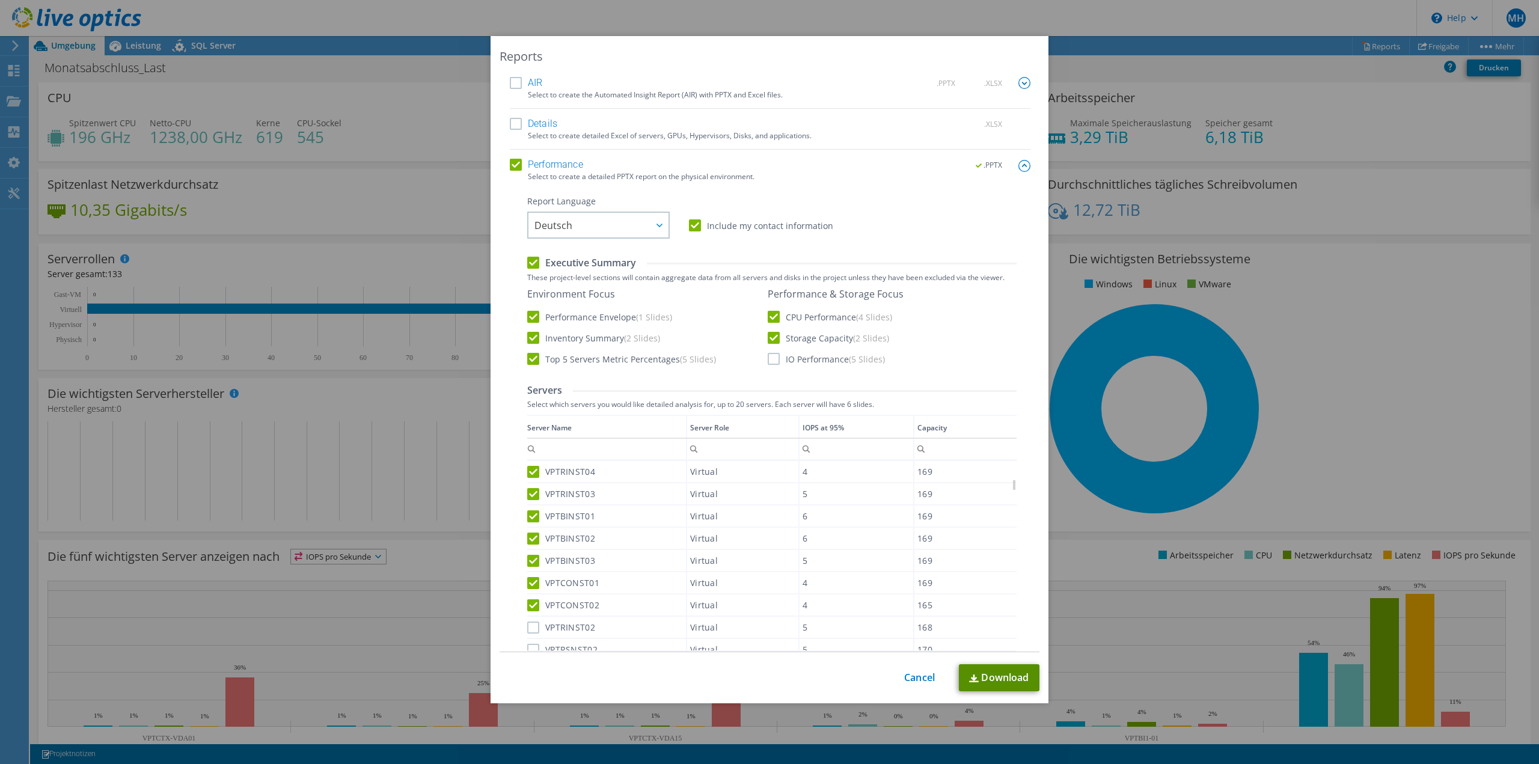
click at [1003, 676] on link "Download" at bounding box center [999, 677] width 81 height 27
click at [916, 679] on link "Cancel" at bounding box center [919, 677] width 31 height 11
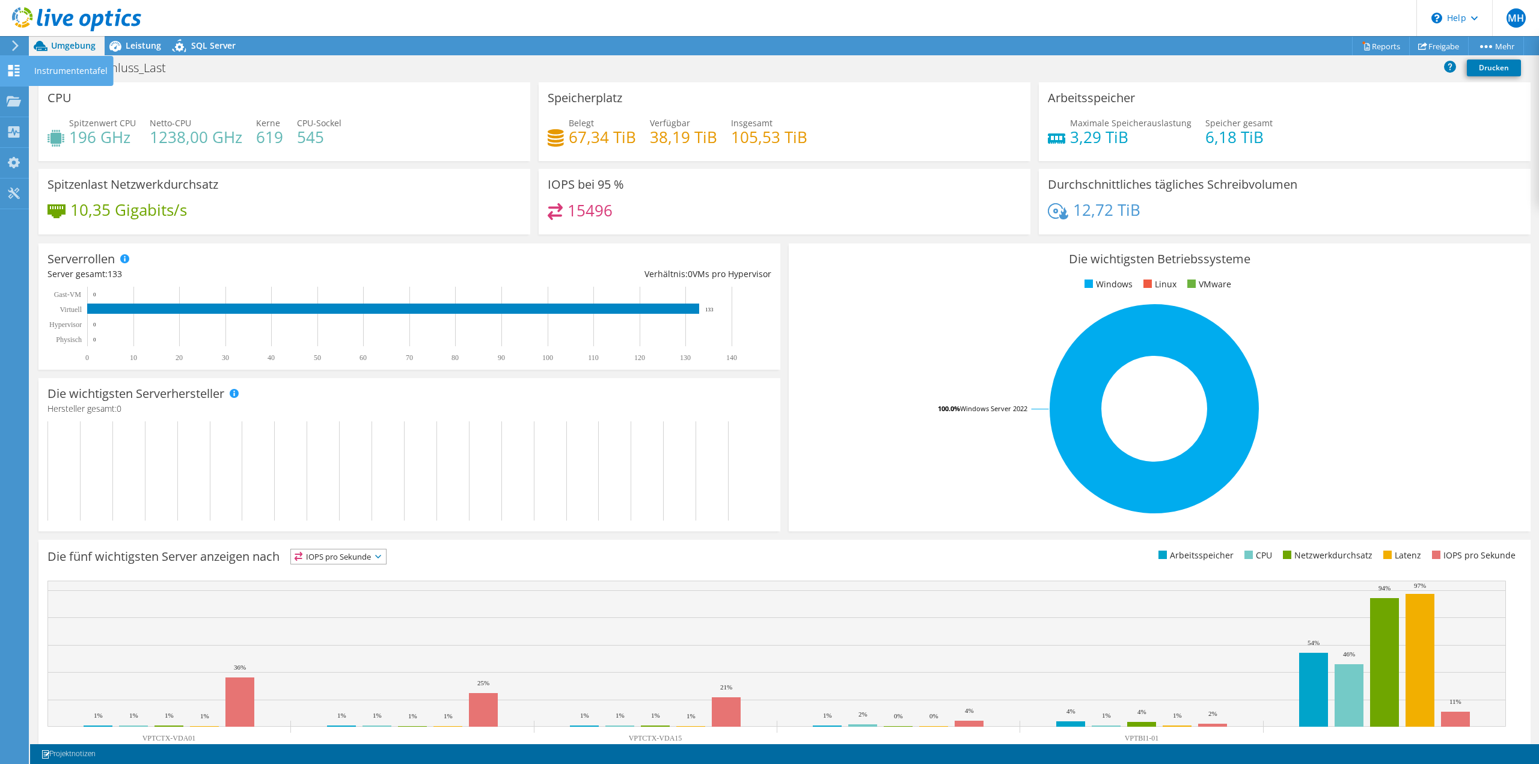
click at [17, 70] on icon at bounding box center [14, 70] width 14 height 11
